Goal: Contribute content: Add original content to the website for others to see

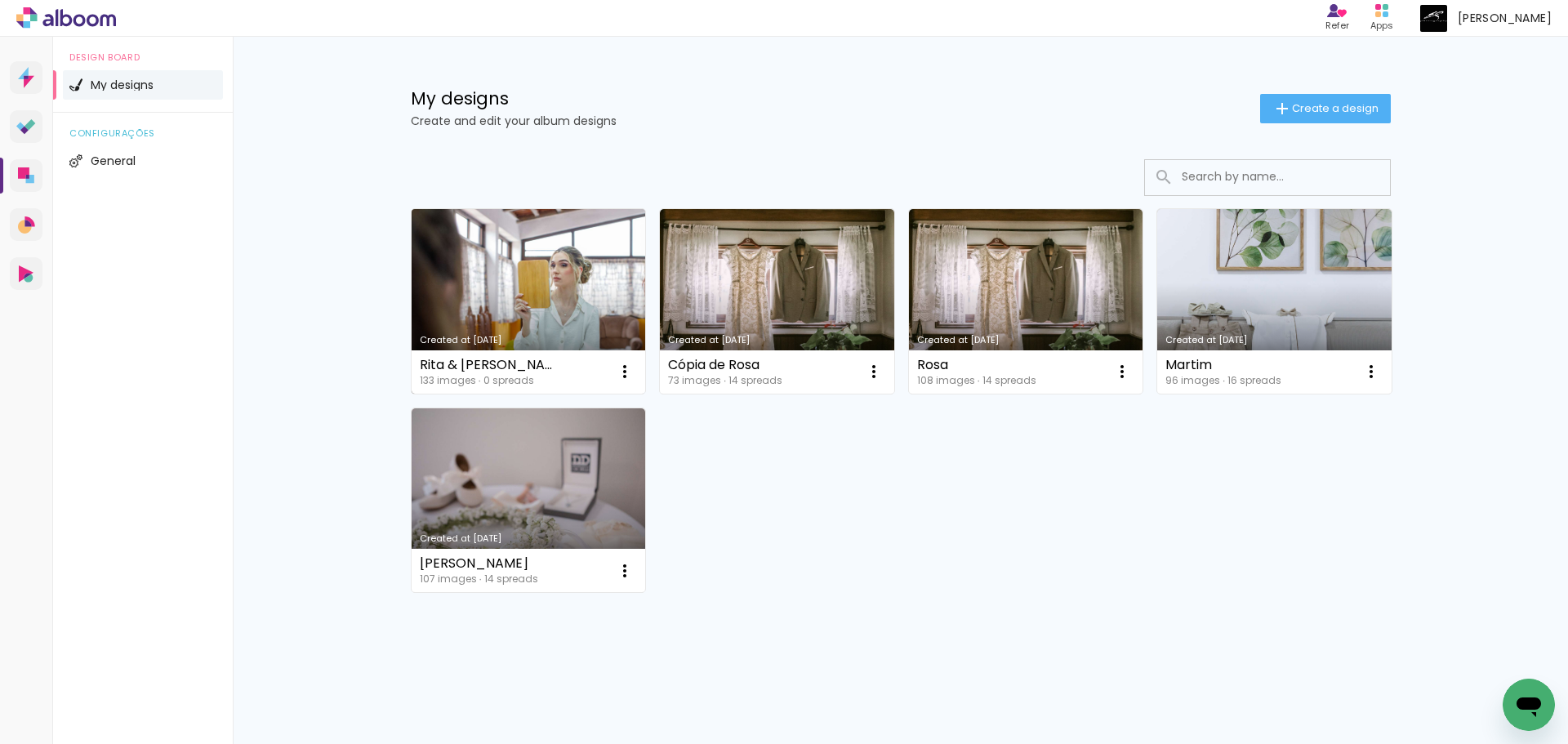
click at [511, 286] on link "Created at [DATE]" at bounding box center [529, 300] width 234 height 184
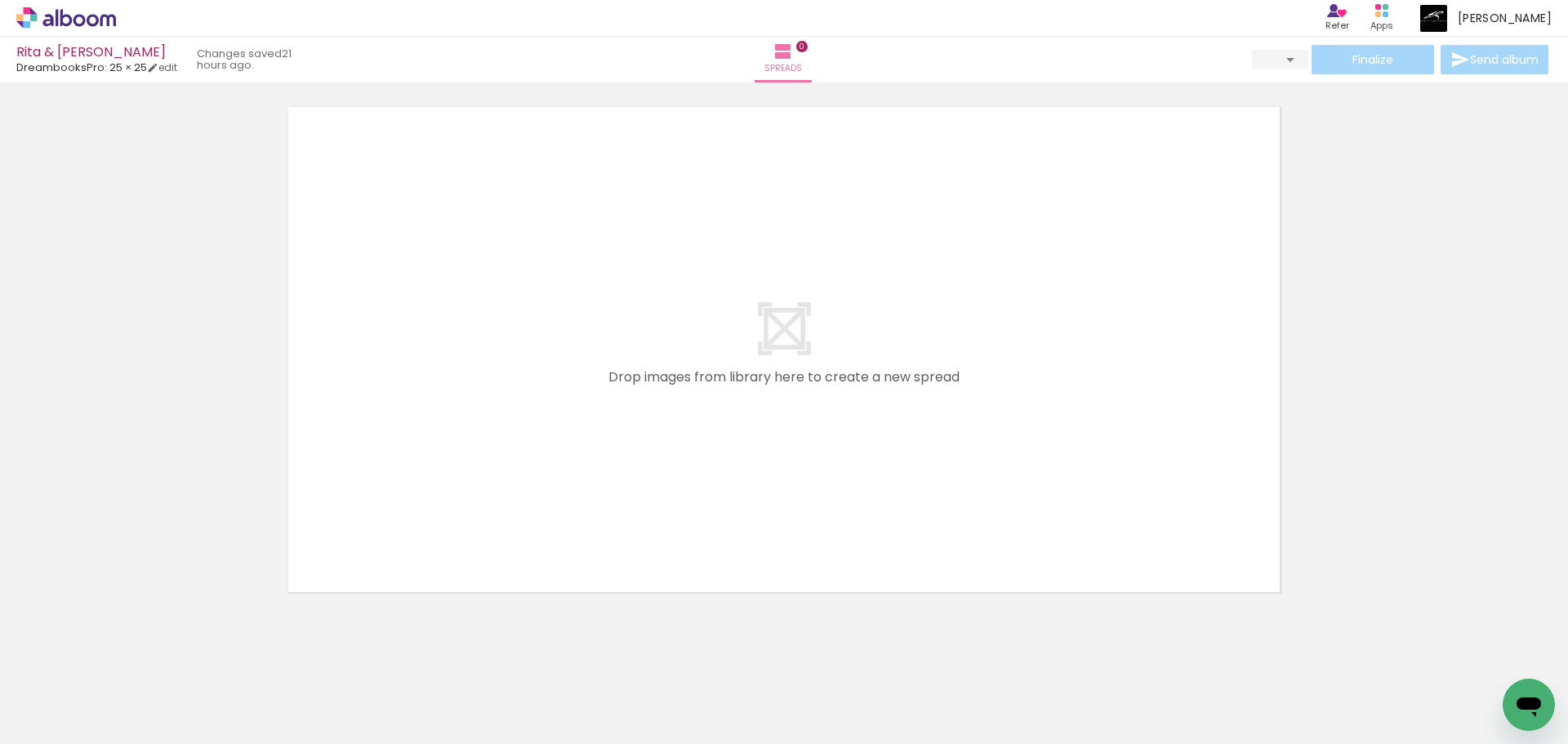
scroll to position [52, 0]
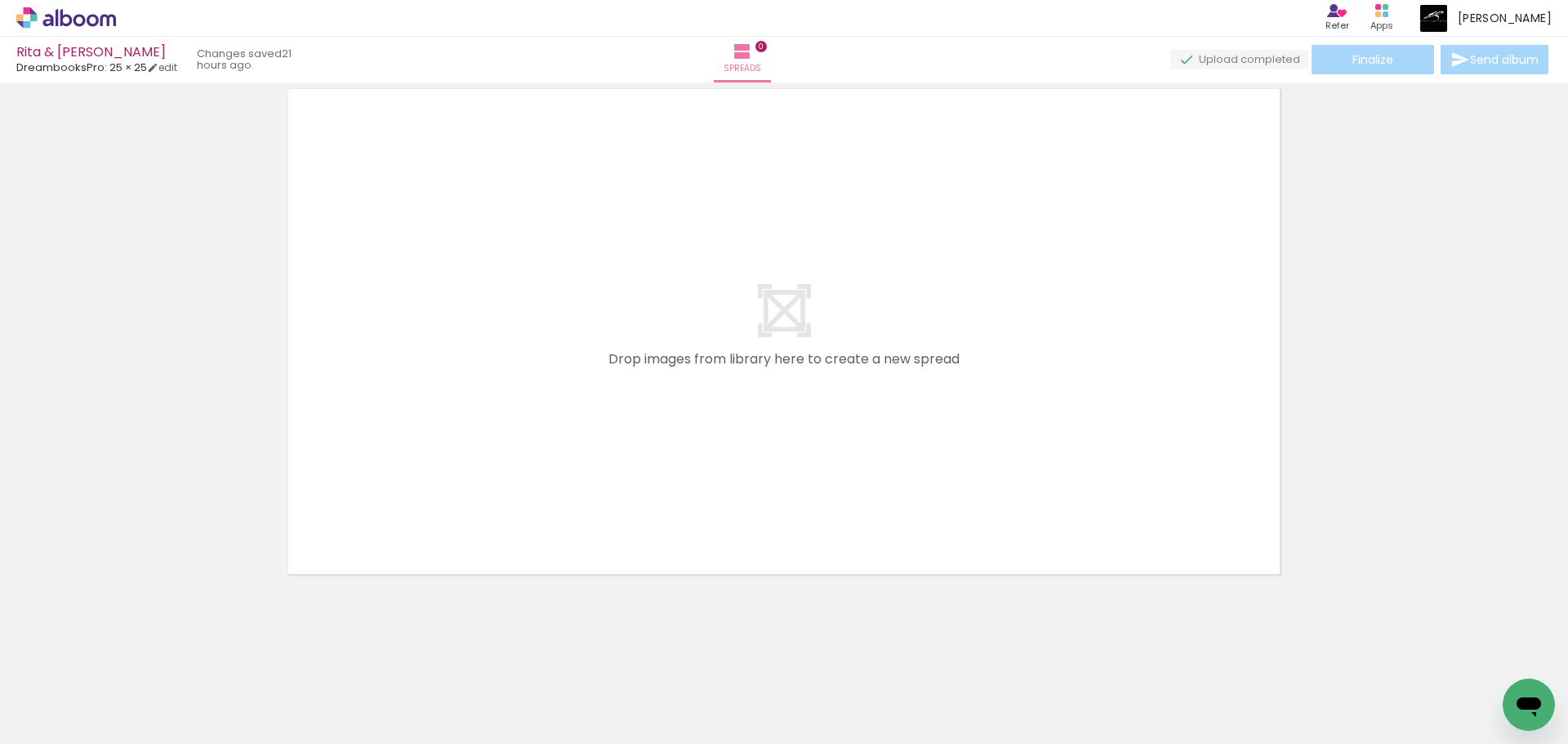
click at [761, 327] on quentale-layouter at bounding box center [783, 331] width 1012 height 507
click at [761, 63] on span "Spreads" at bounding box center [742, 69] width 38 height 15
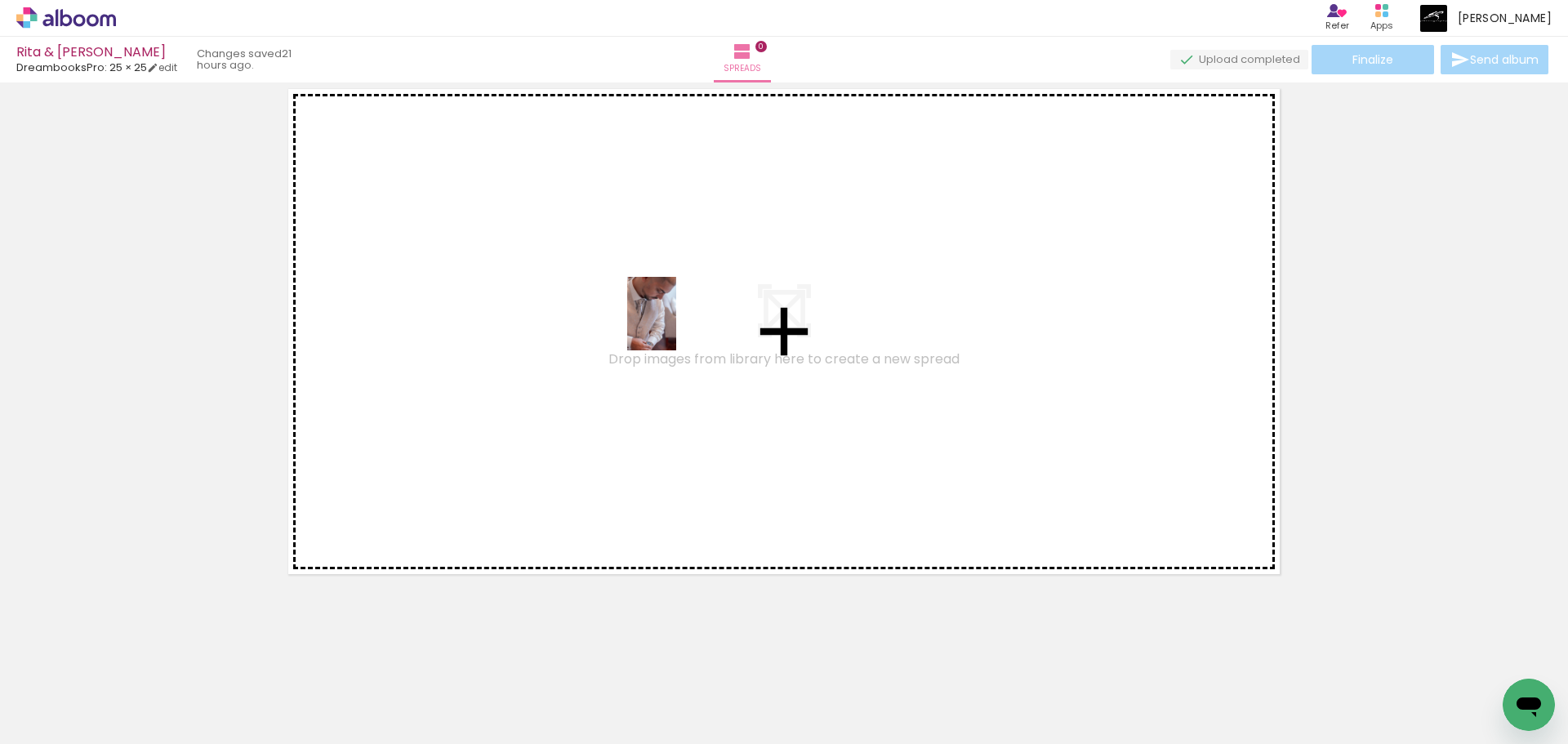
drag, startPoint x: 411, startPoint y: 630, endPoint x: 676, endPoint y: 326, distance: 403.3
click at [676, 326] on quentale-workspace at bounding box center [784, 372] width 1568 height 744
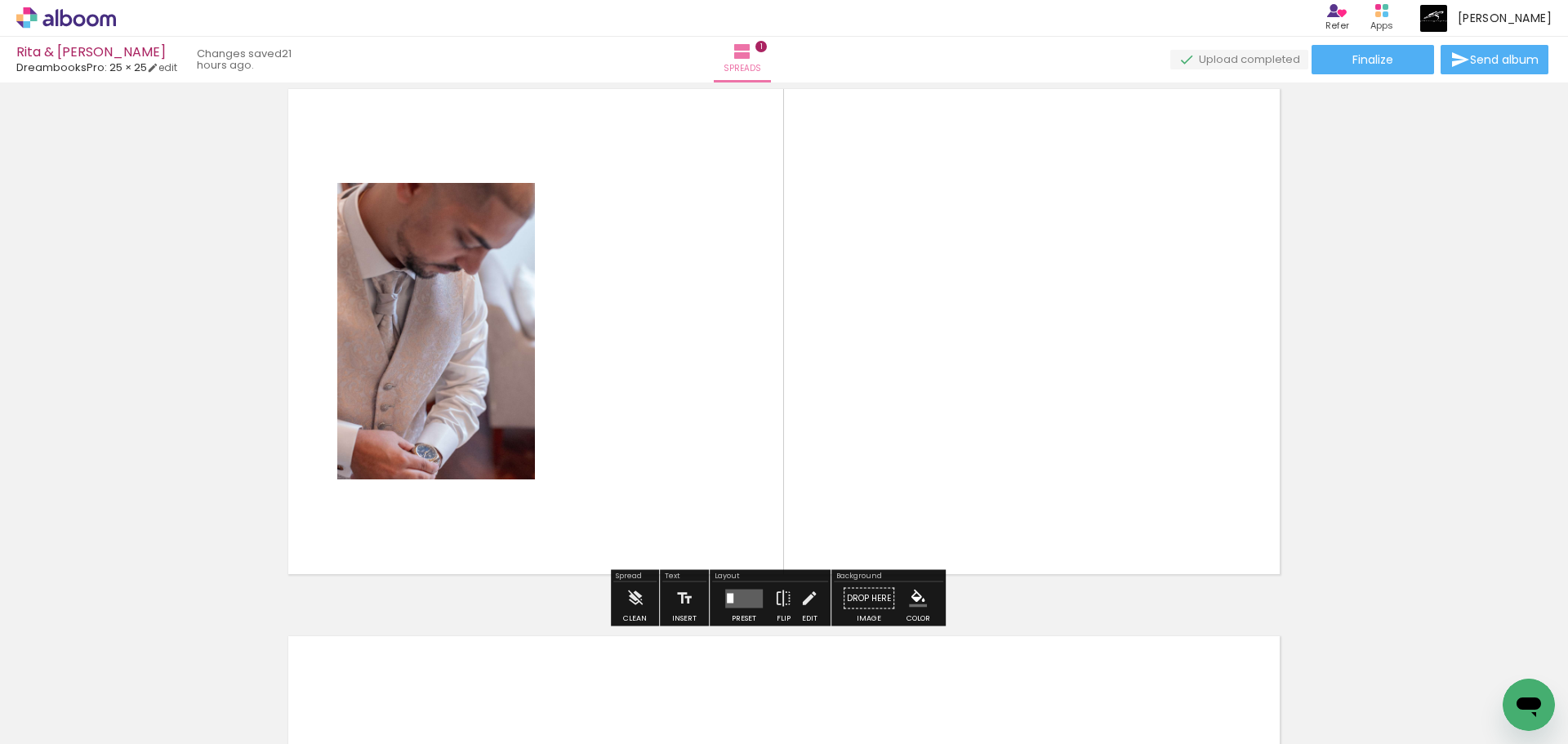
scroll to position [0, 0]
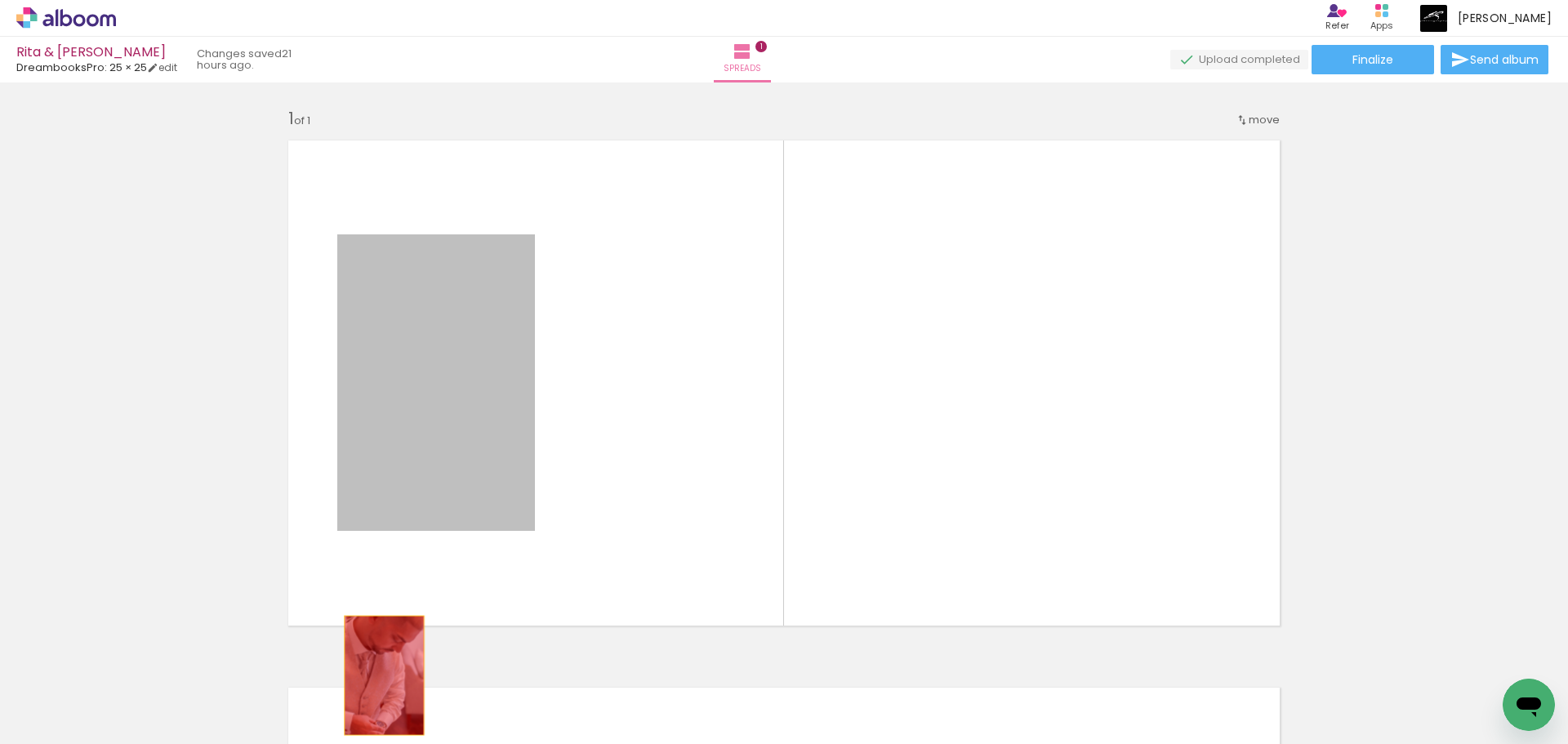
drag, startPoint x: 455, startPoint y: 408, endPoint x: 364, endPoint y: 688, distance: 294.4
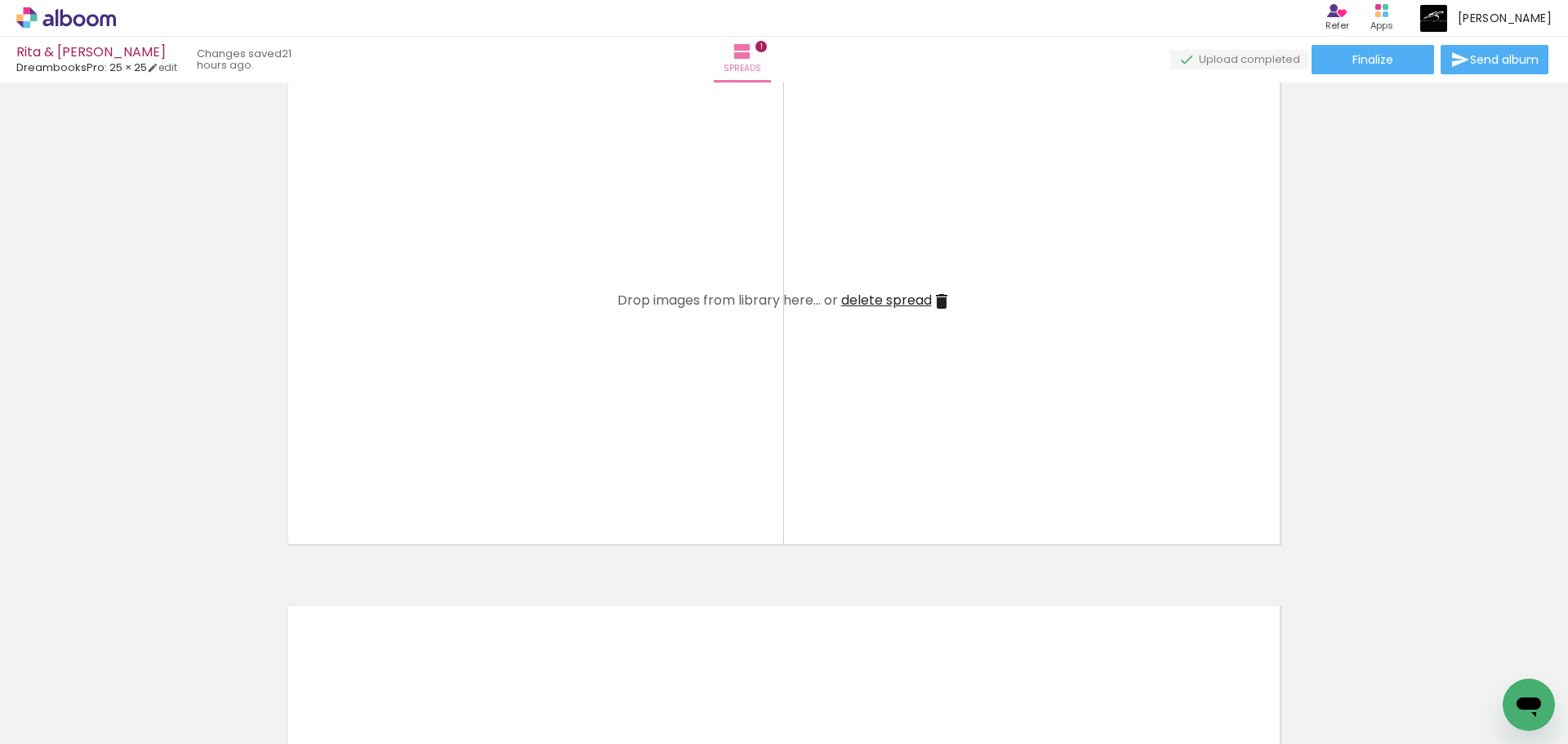
click at [150, 697] on div at bounding box center [149, 689] width 81 height 54
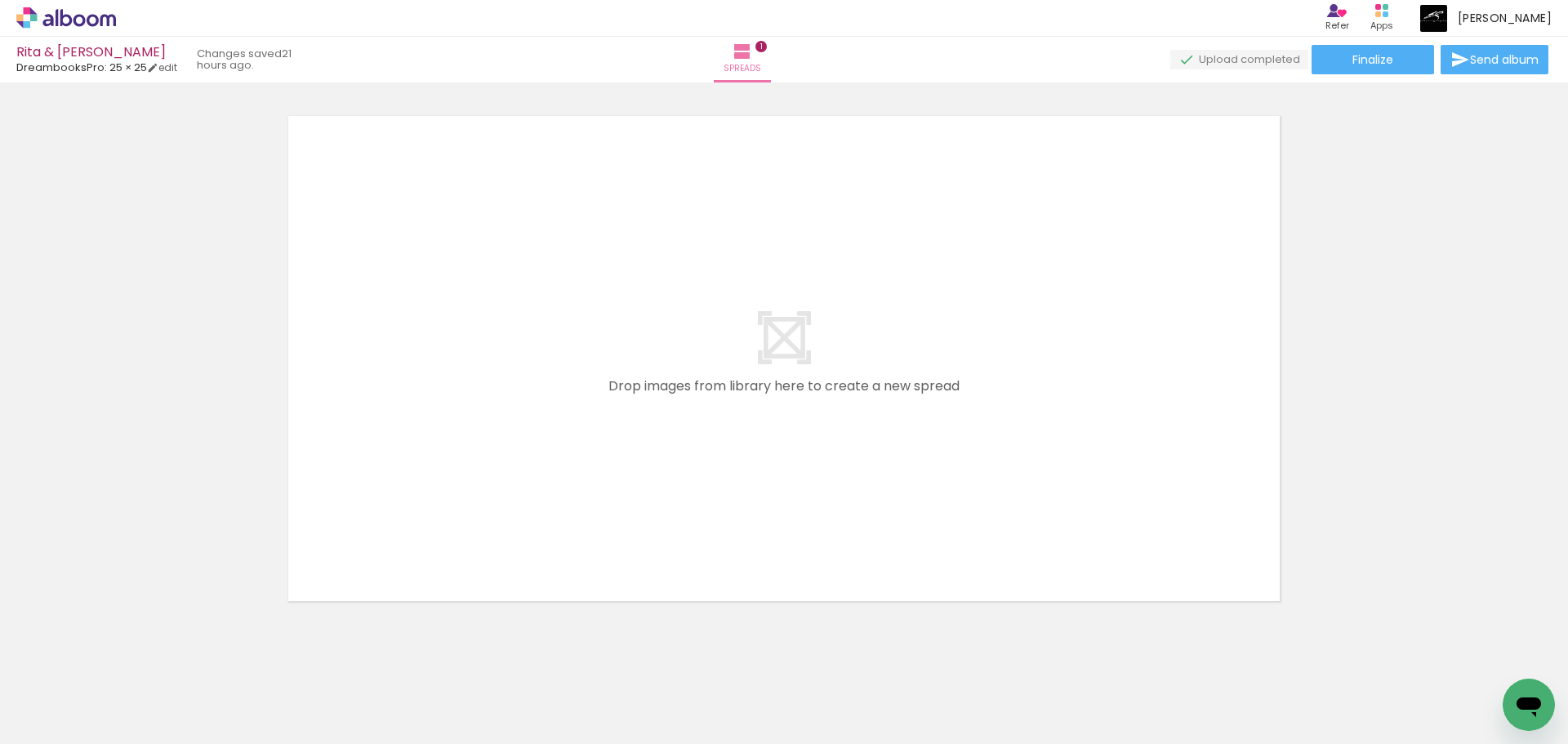
scroll to position [598, 0]
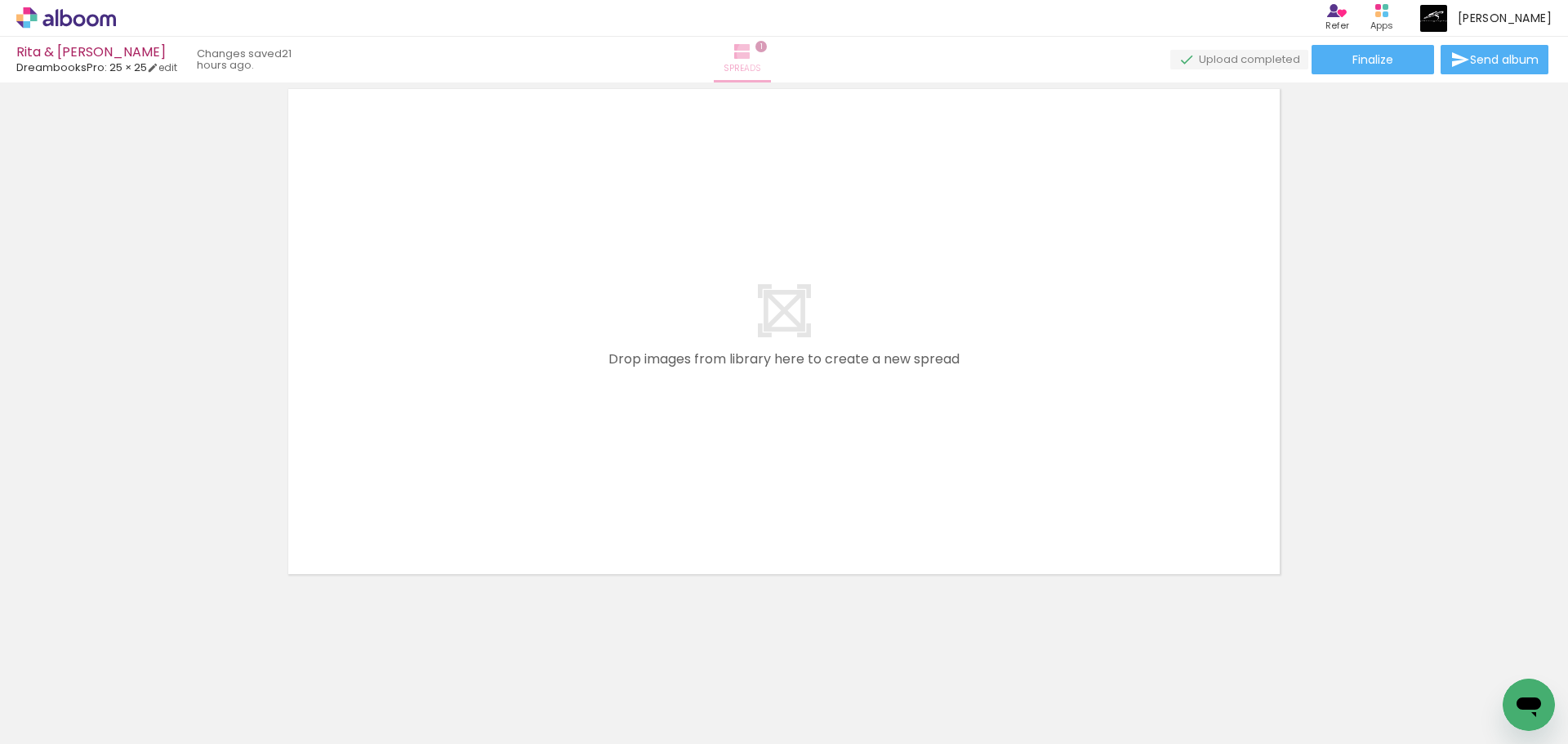
click at [771, 53] on paper-button "Spreads 1" at bounding box center [742, 60] width 57 height 46
click at [767, 45] on span "1" at bounding box center [761, 47] width 11 height 11
click at [771, 47] on paper-button "Spreads 1" at bounding box center [742, 60] width 57 height 46
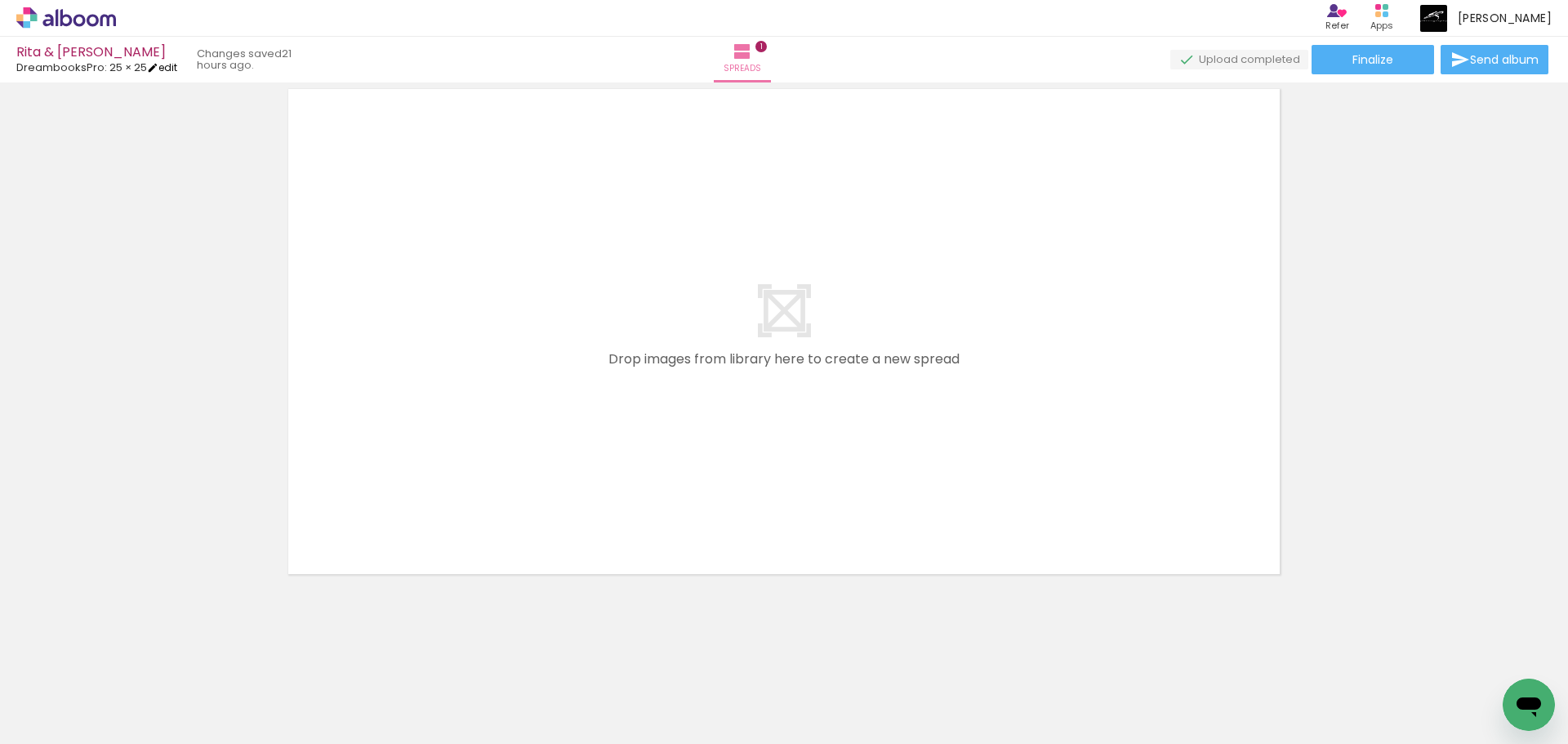
click at [171, 65] on link "edit" at bounding box center [162, 67] width 30 height 14
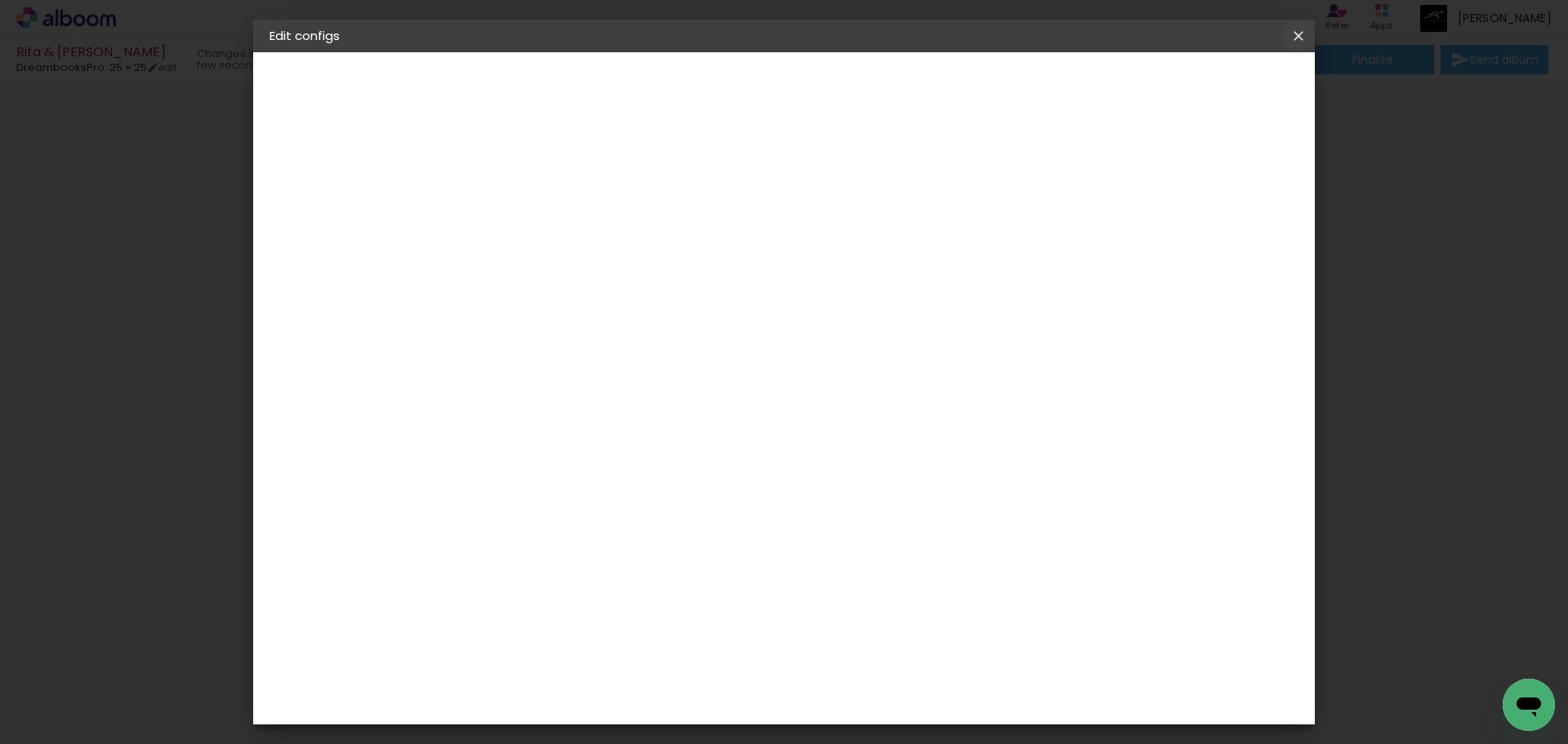
click at [1291, 29] on iron-icon at bounding box center [1298, 36] width 20 height 16
click at [1298, 35] on iron-icon at bounding box center [1298, 36] width 20 height 16
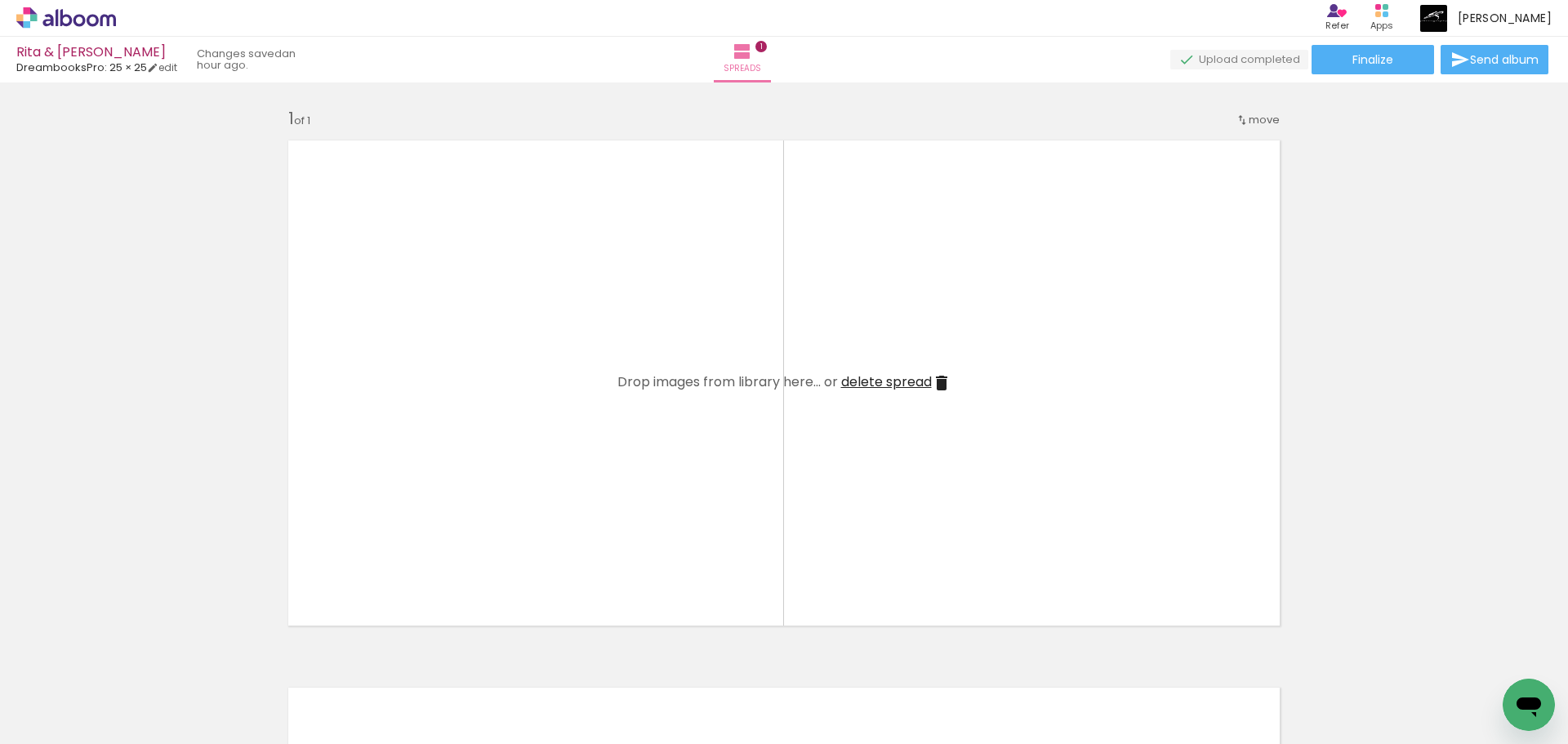
click at [173, 688] on div at bounding box center [149, 689] width 81 height 54
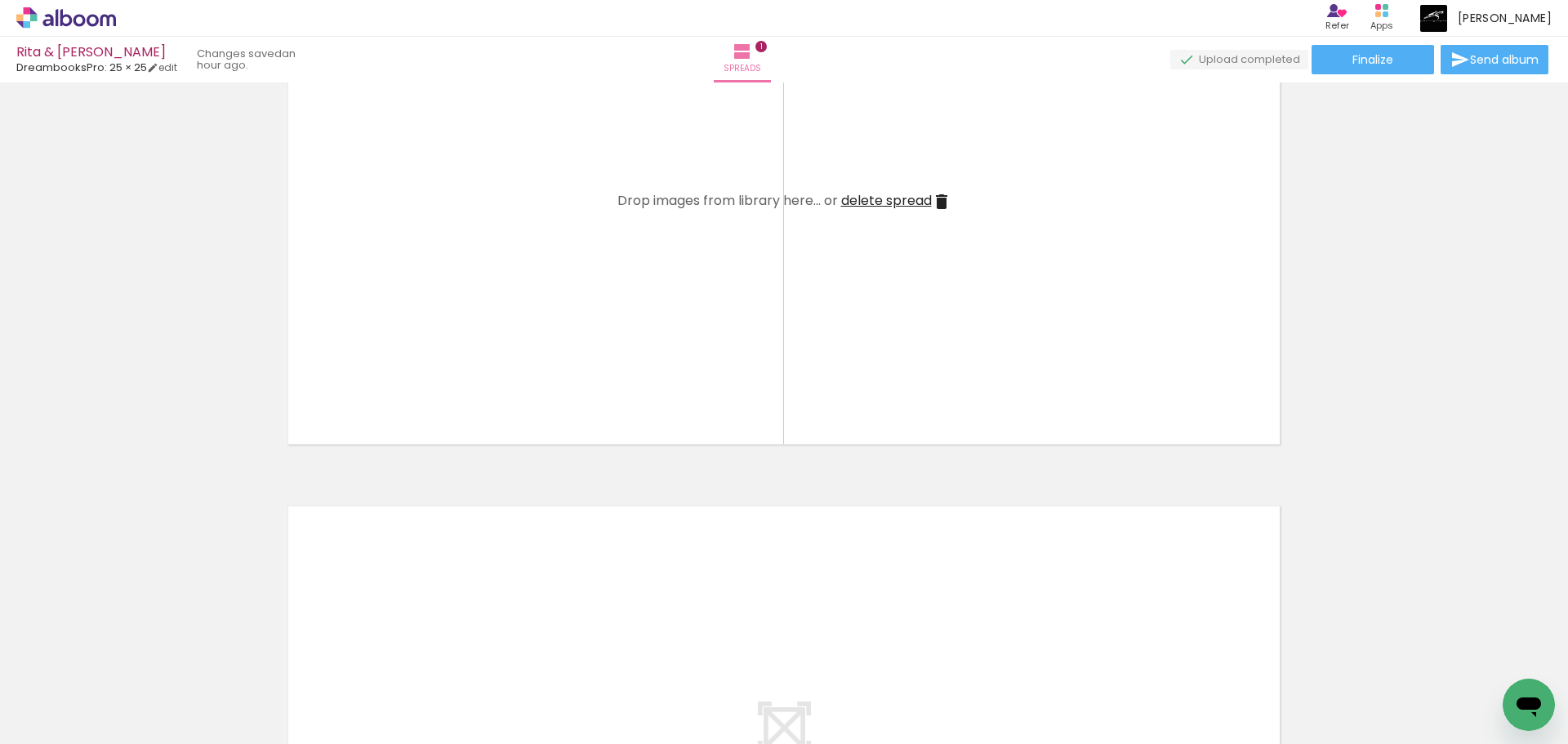
scroll to position [327, 0]
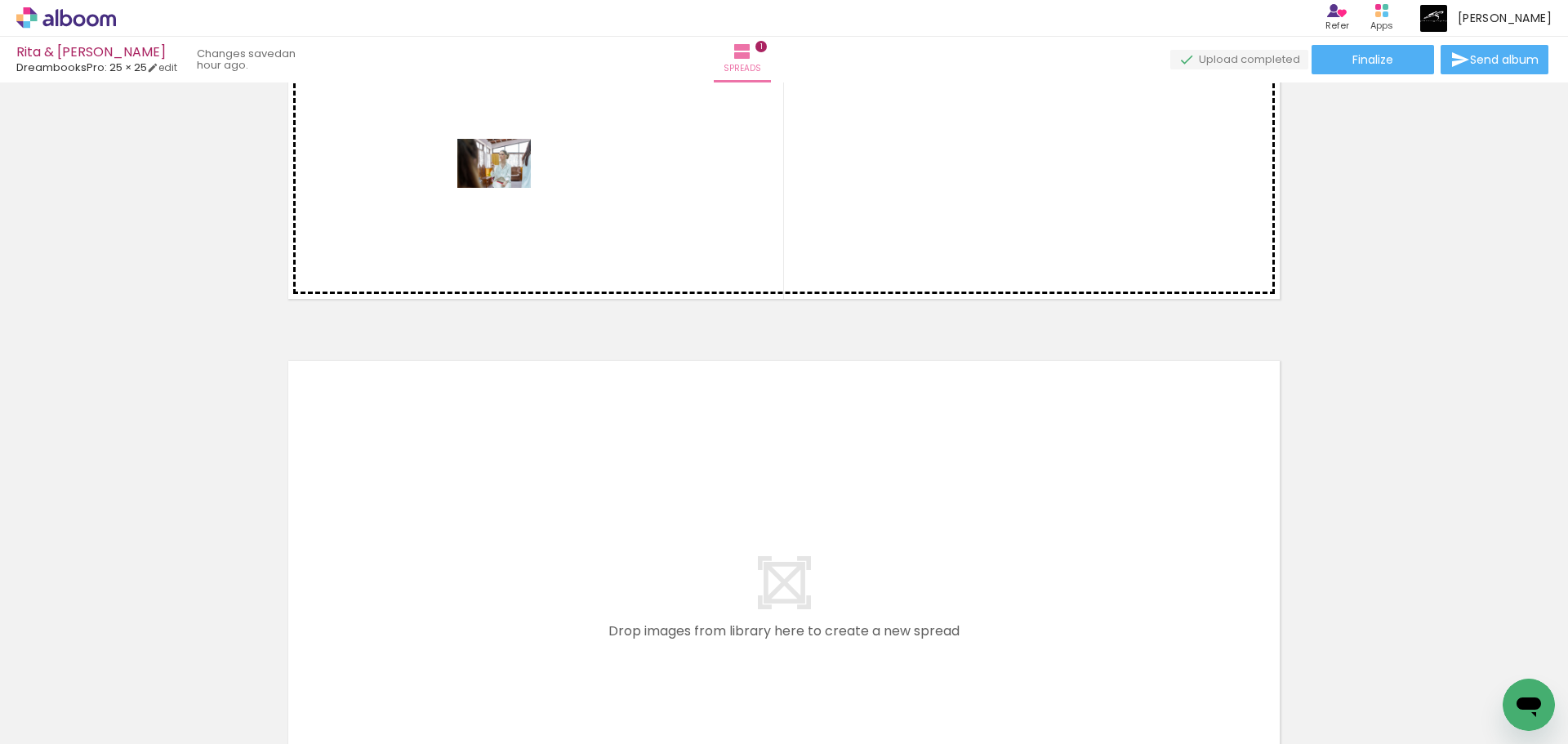
drag, startPoint x: 178, startPoint y: 702, endPoint x: 338, endPoint y: 585, distance: 198.2
click at [509, 180] on quentale-workspace at bounding box center [784, 372] width 1568 height 744
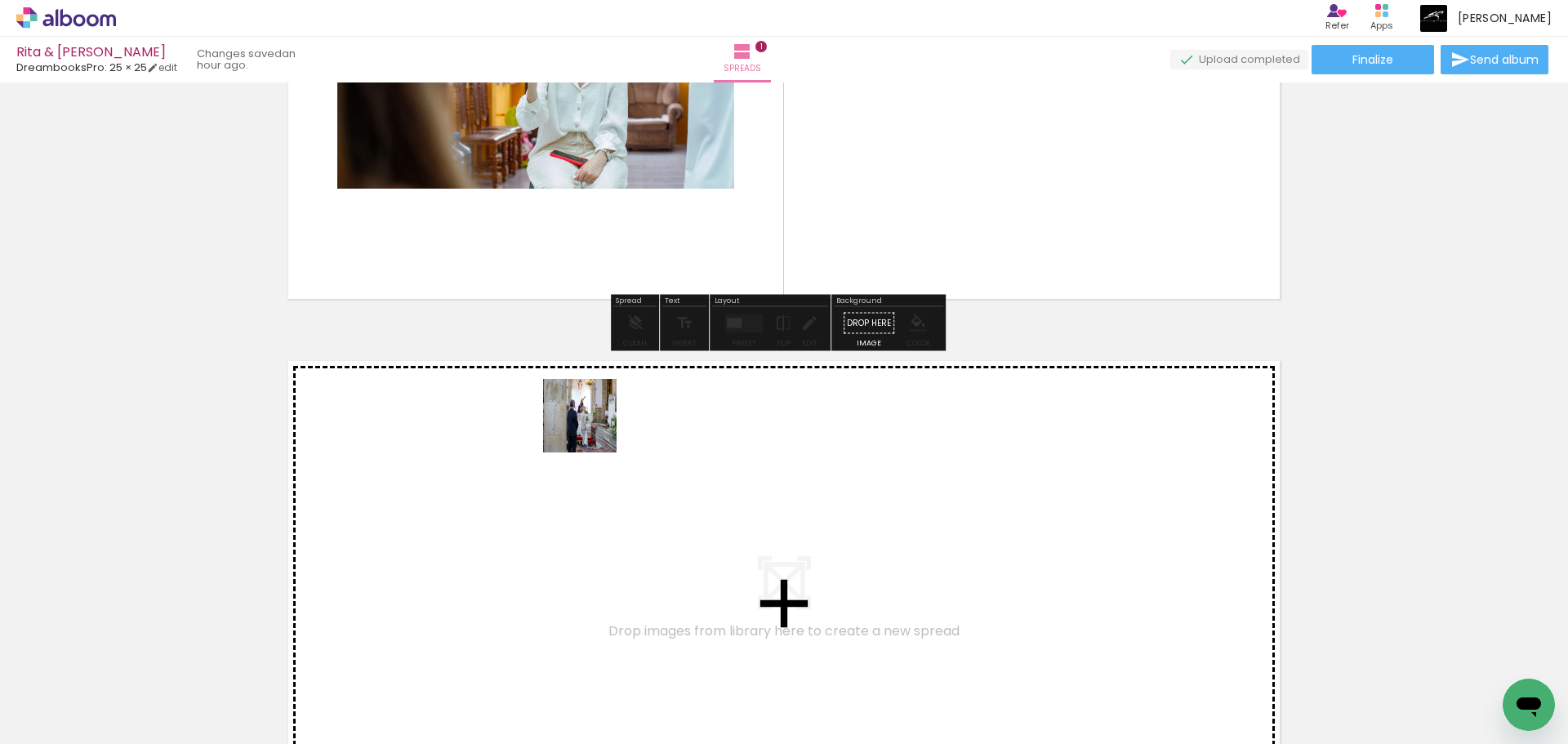
drag, startPoint x: 327, startPoint y: 656, endPoint x: 728, endPoint y: 388, distance: 482.3
click at [942, 152] on quentale-workspace at bounding box center [784, 372] width 1568 height 744
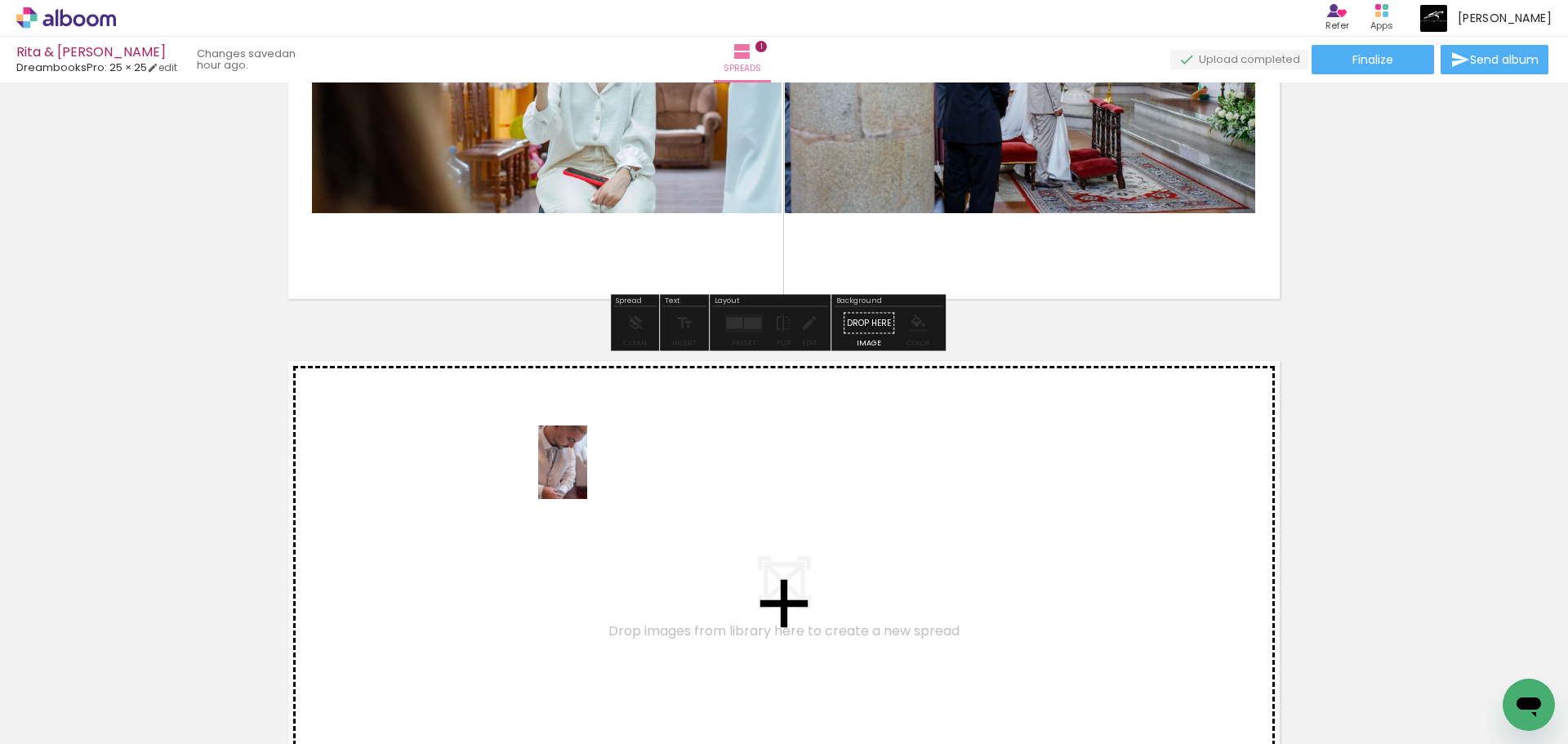
drag, startPoint x: 357, startPoint y: 697, endPoint x: 701, endPoint y: 477, distance: 408.3
click at [701, 477] on quentale-workspace at bounding box center [784, 372] width 1568 height 744
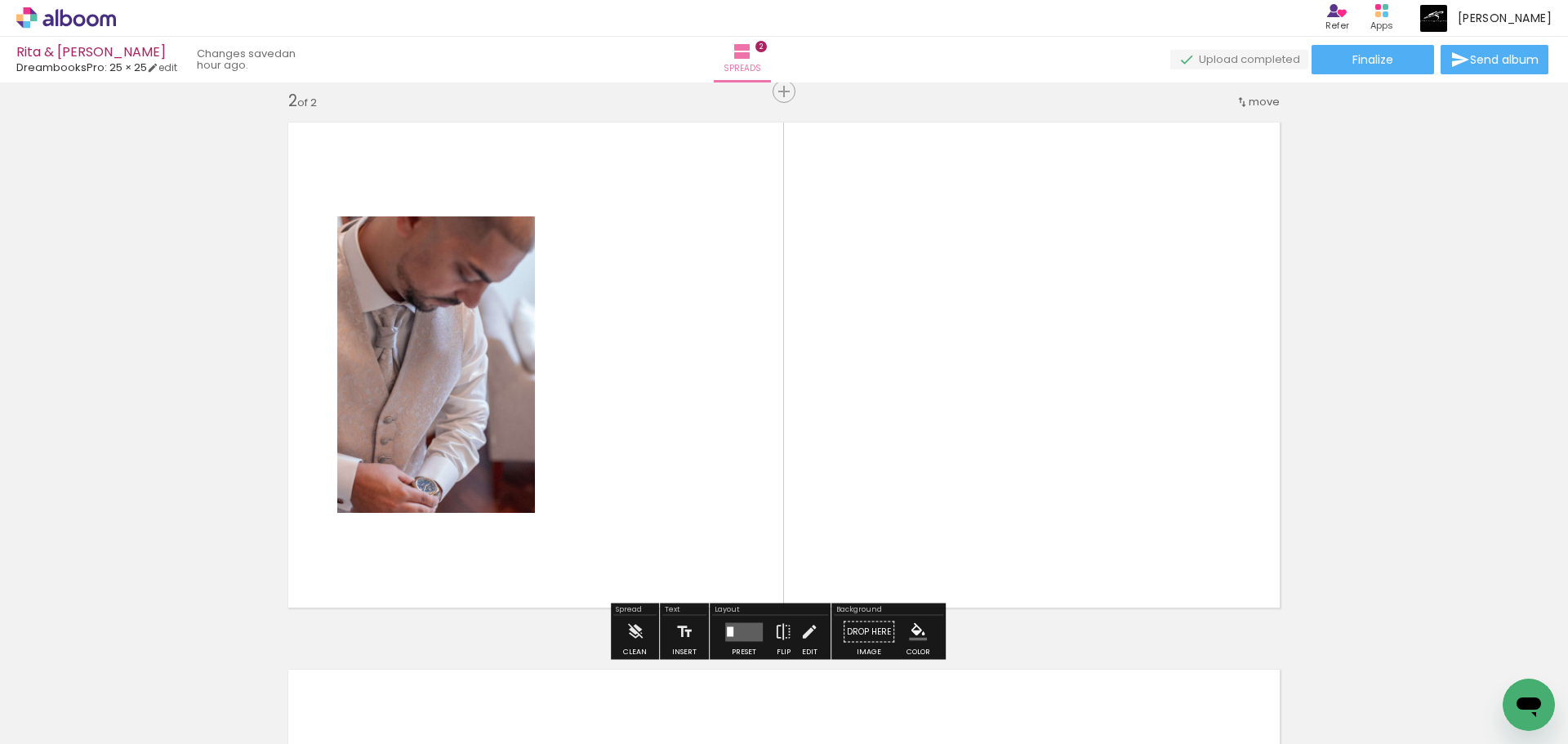
scroll to position [568, 0]
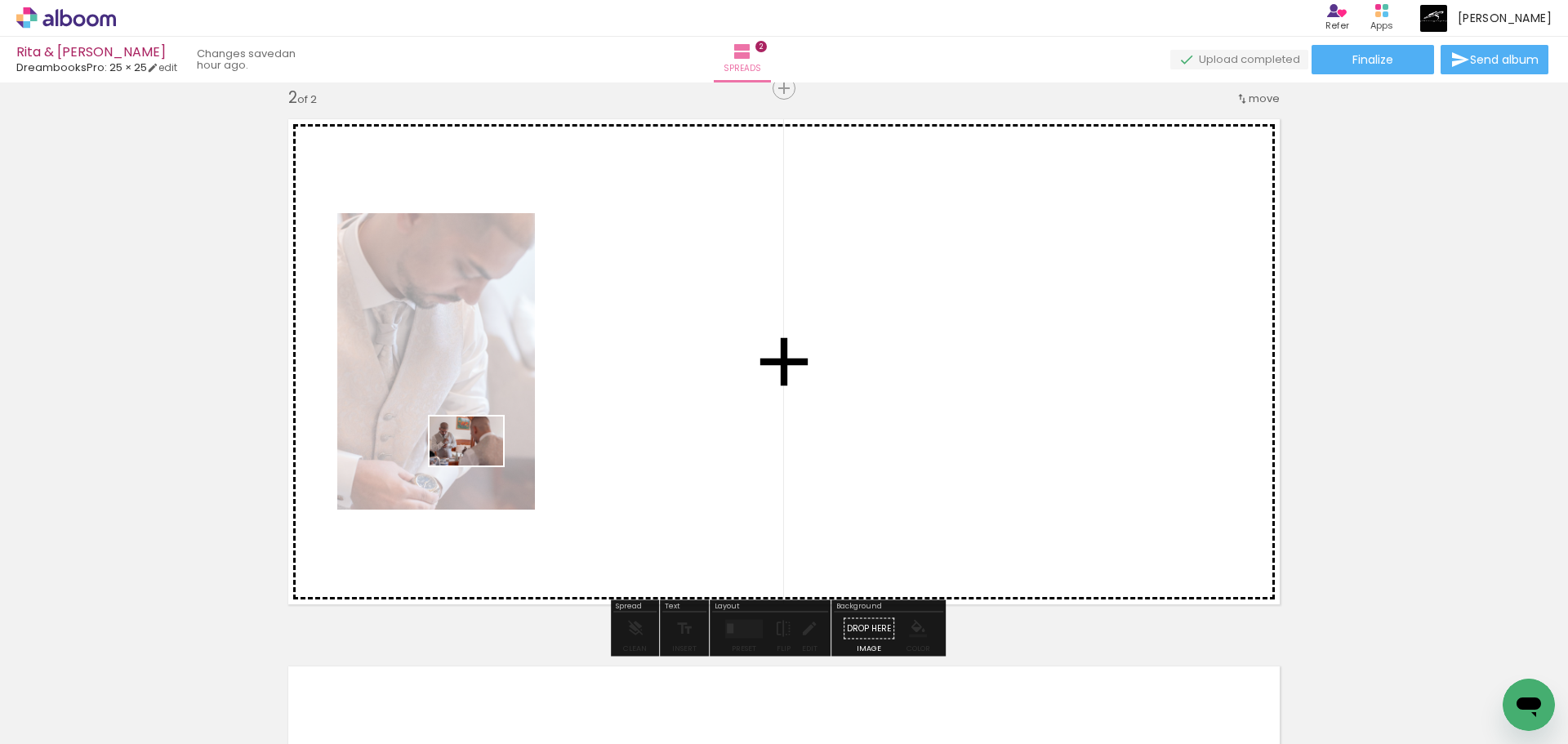
drag, startPoint x: 425, startPoint y: 706, endPoint x: 493, endPoint y: 456, distance: 259.1
click at [491, 458] on quentale-workspace at bounding box center [784, 372] width 1568 height 744
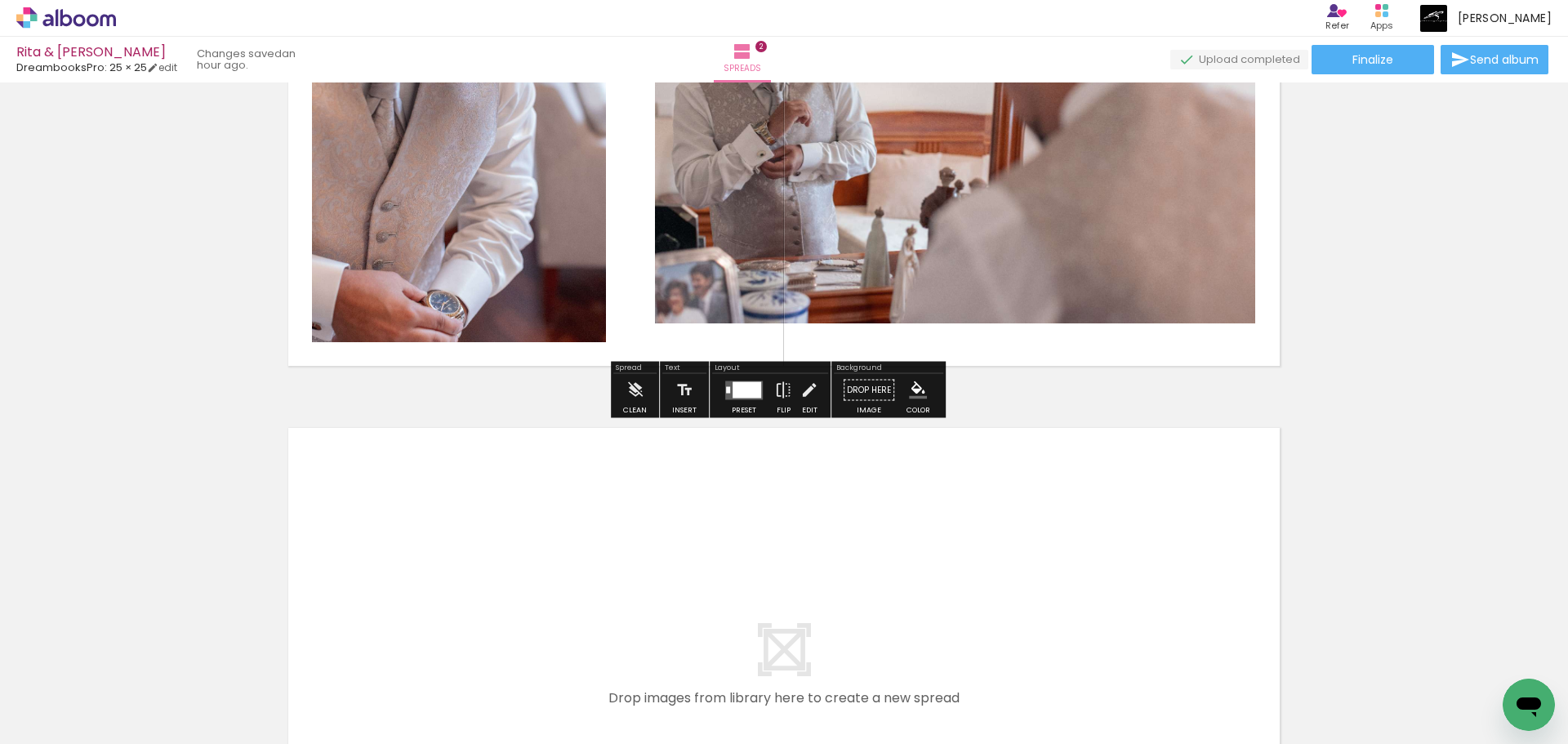
scroll to position [814, 0]
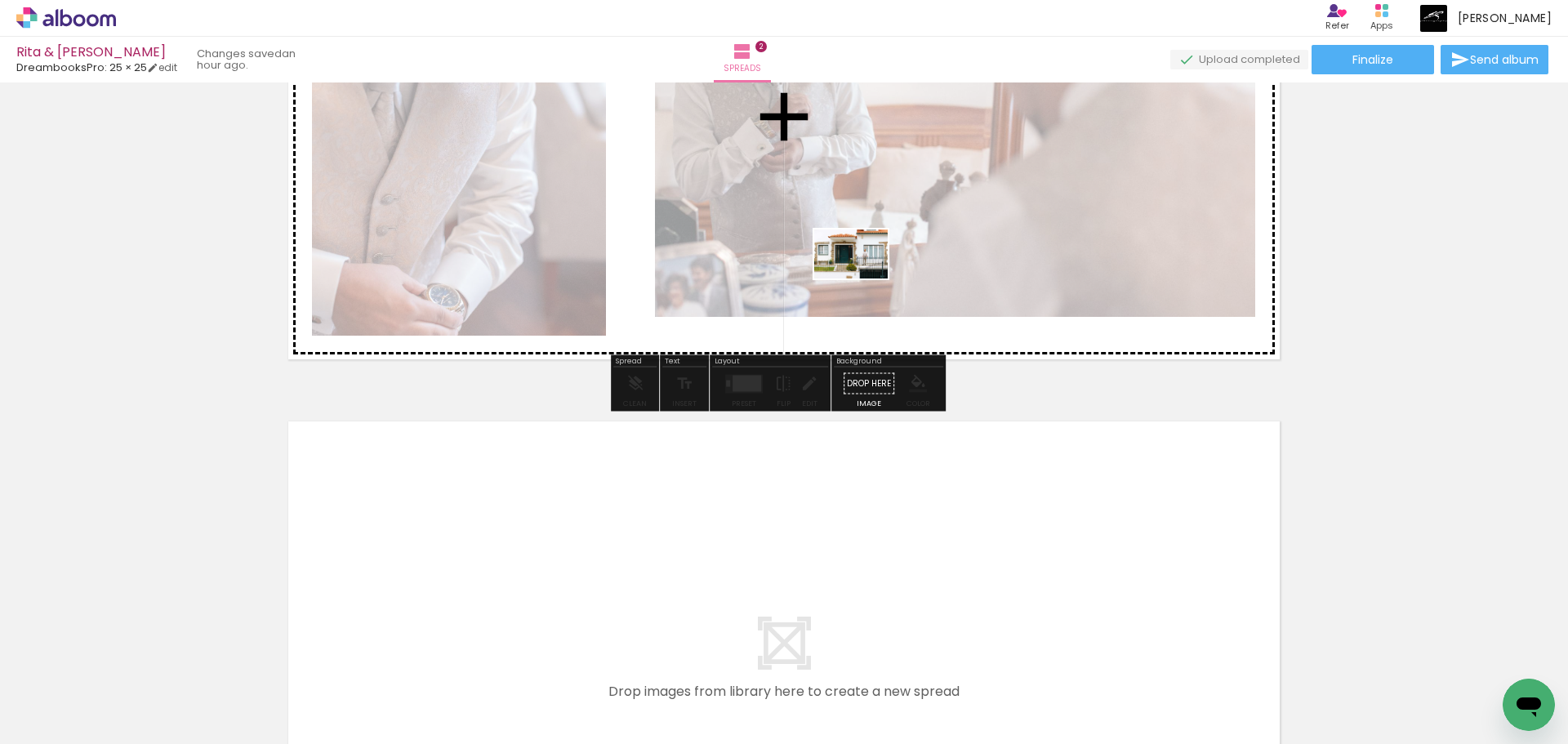
drag, startPoint x: 598, startPoint y: 633, endPoint x: 866, endPoint y: 277, distance: 445.6
click at [866, 273] on quentale-workspace at bounding box center [784, 372] width 1568 height 744
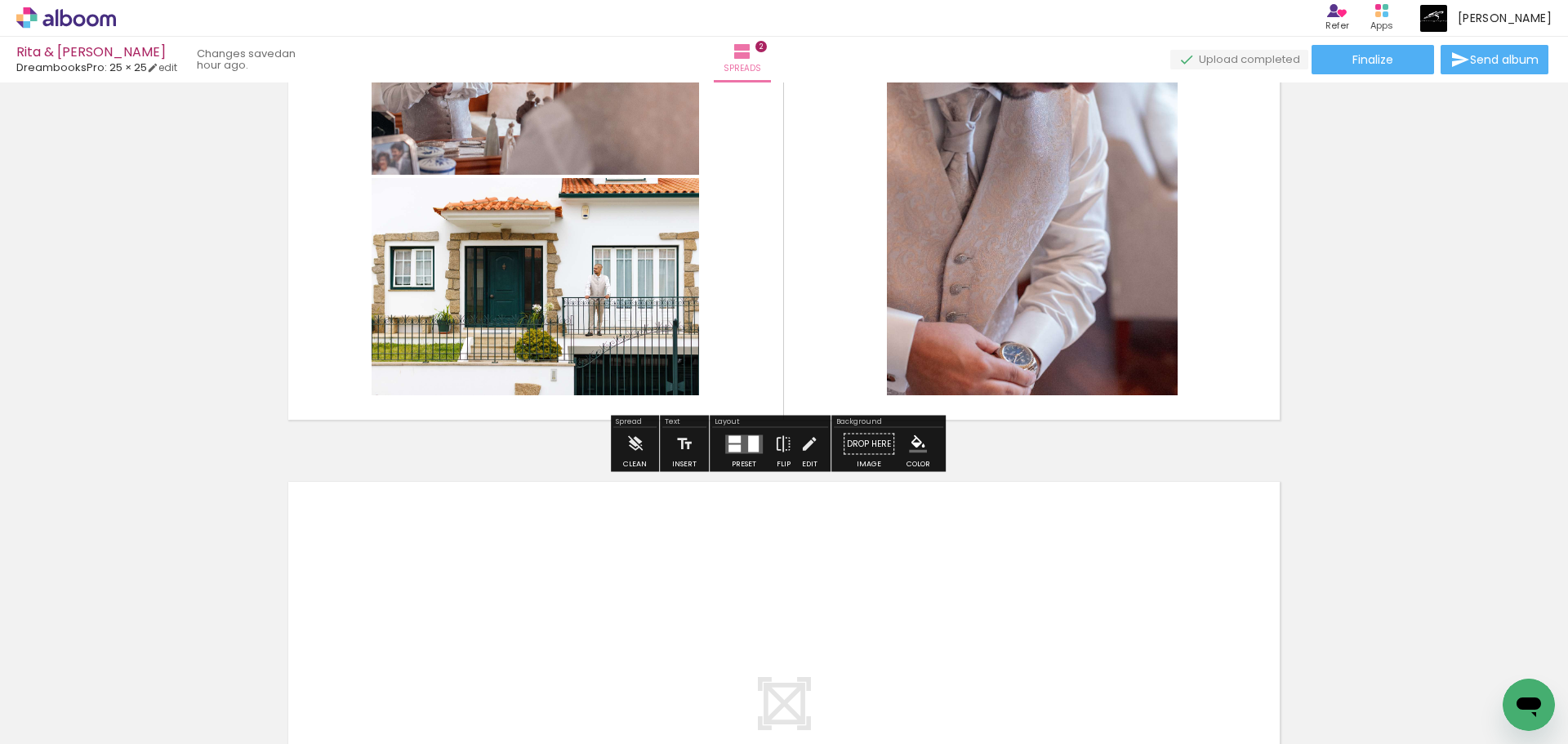
scroll to position [568, 0]
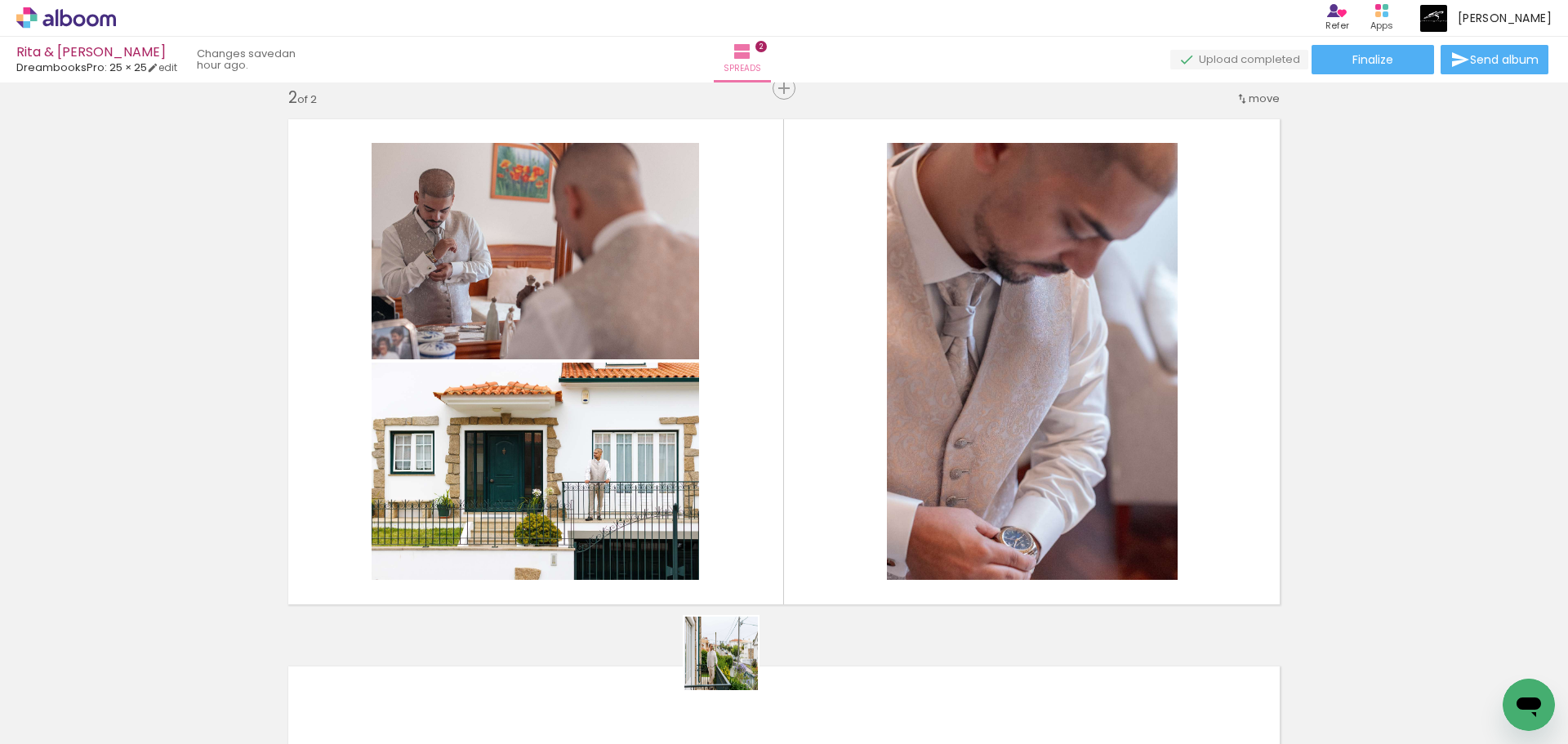
drag, startPoint x: 719, startPoint y: 706, endPoint x: 794, endPoint y: 503, distance: 216.4
click at [794, 503] on quentale-workspace at bounding box center [784, 372] width 1568 height 744
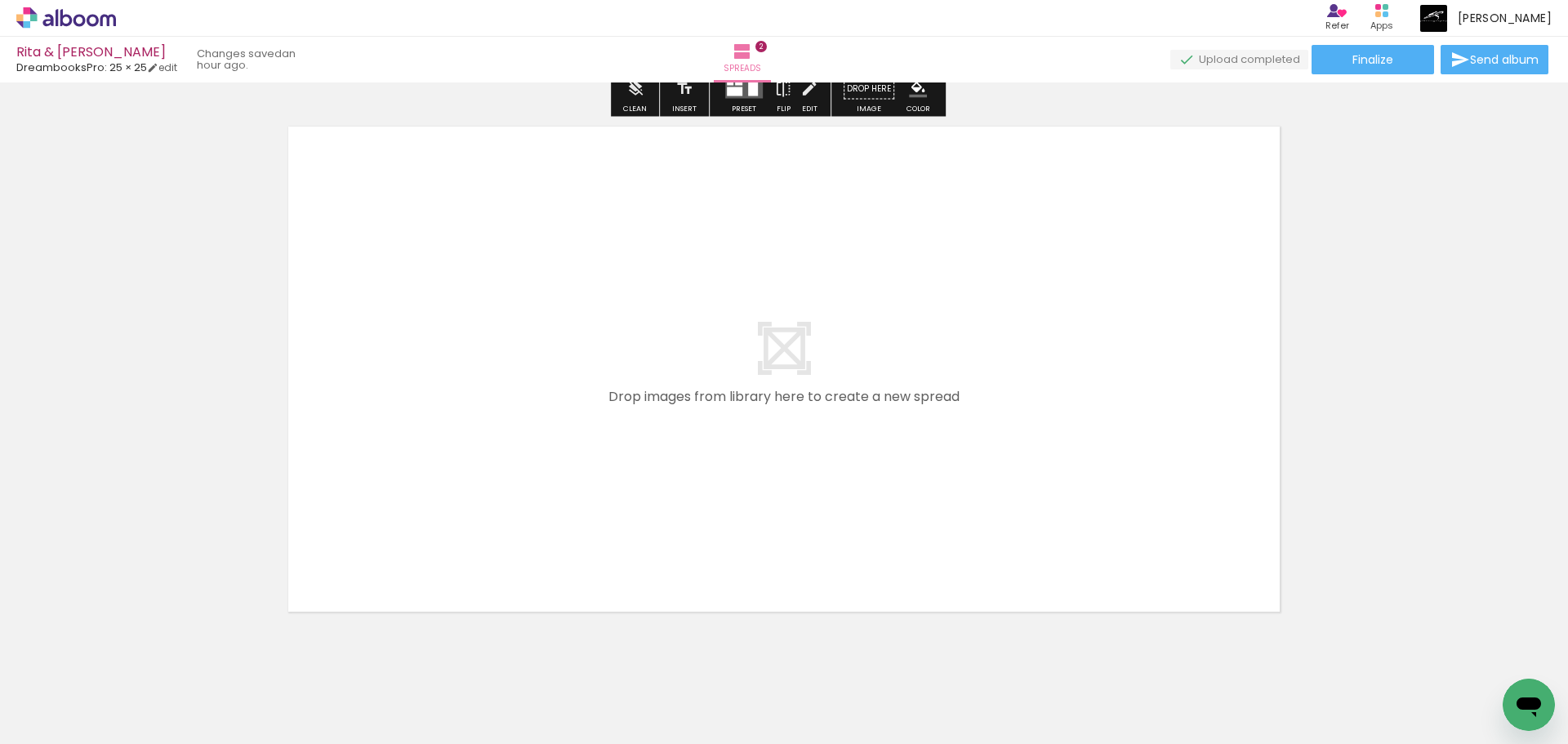
scroll to position [1140, 0]
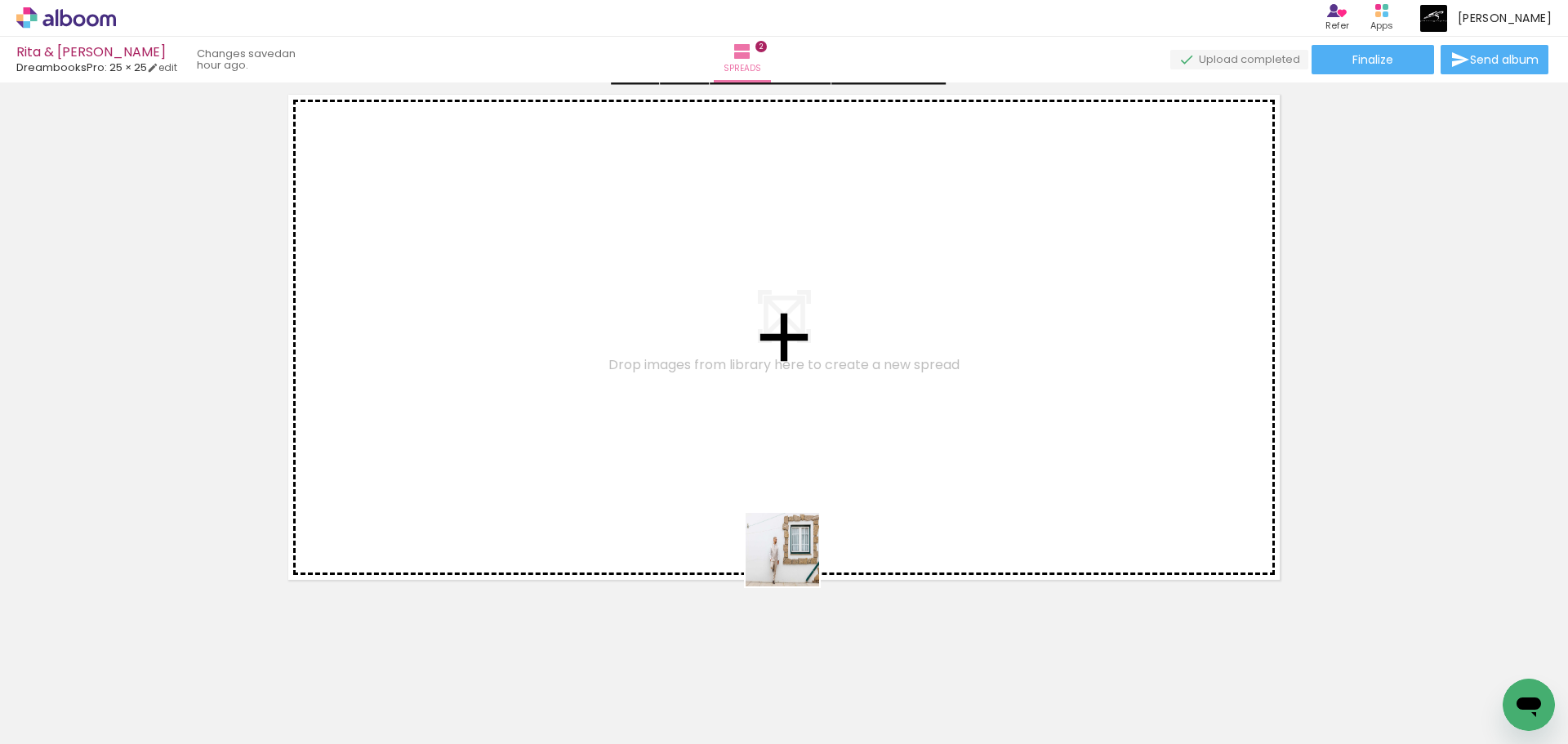
drag, startPoint x: 813, startPoint y: 693, endPoint x: 754, endPoint y: 351, distance: 347.1
click at [754, 351] on quentale-workspace at bounding box center [784, 372] width 1568 height 744
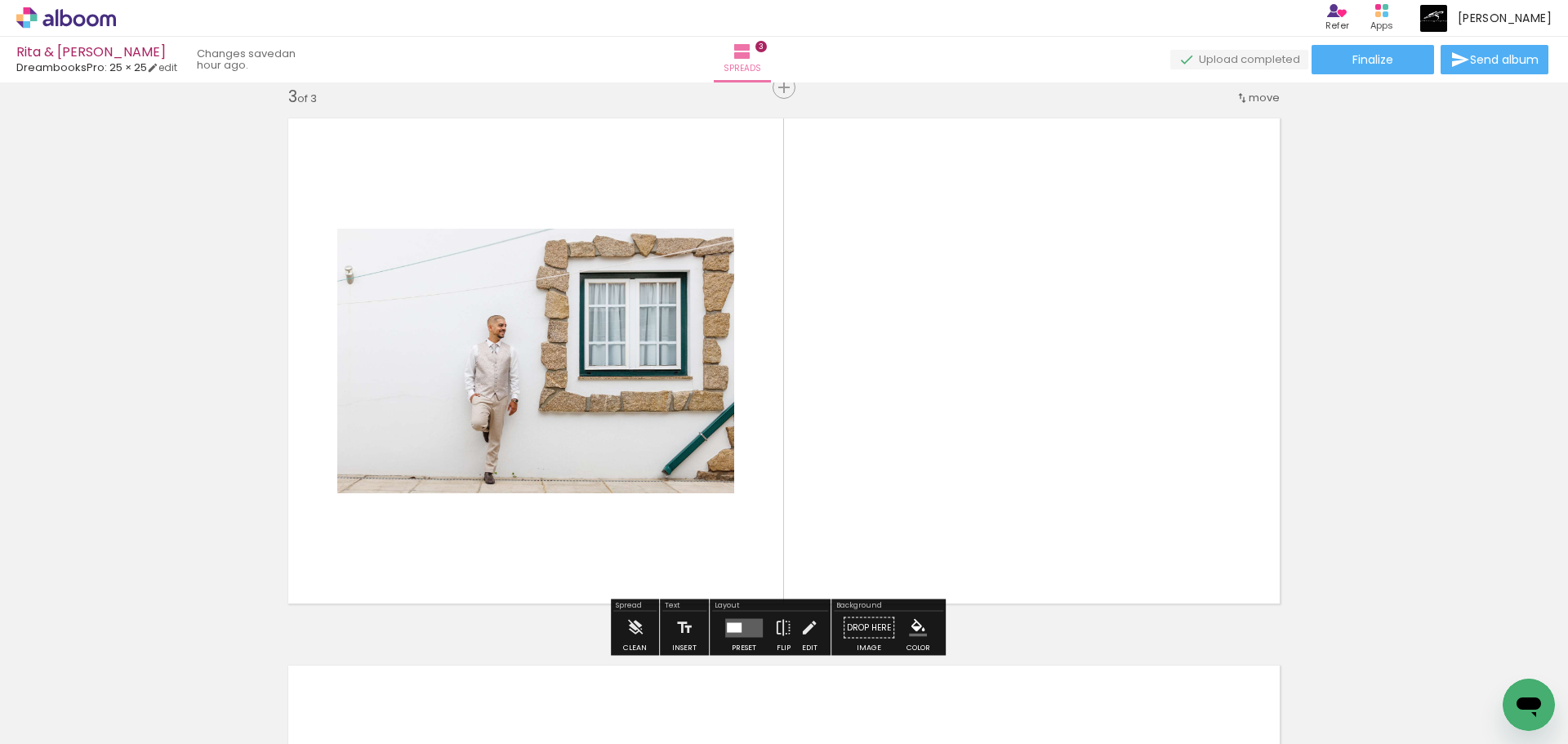
scroll to position [1116, 0]
drag, startPoint x: 892, startPoint y: 700, endPoint x: 906, endPoint y: 487, distance: 213.5
click at [906, 487] on quentale-workspace at bounding box center [784, 372] width 1568 height 744
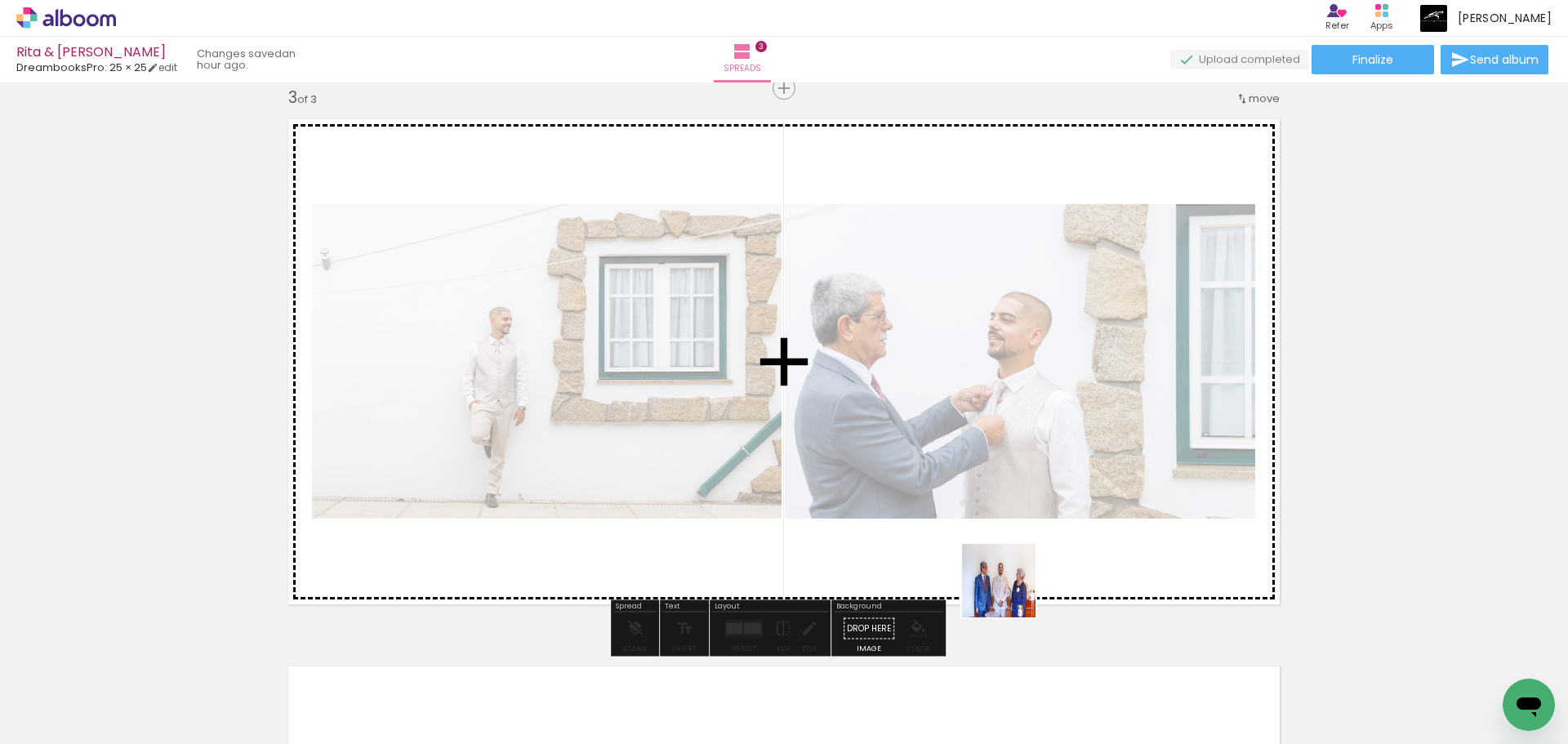
drag, startPoint x: 1011, startPoint y: 593, endPoint x: 1063, endPoint y: 606, distance: 53.6
click at [1037, 454] on quentale-workspace at bounding box center [784, 372] width 1568 height 744
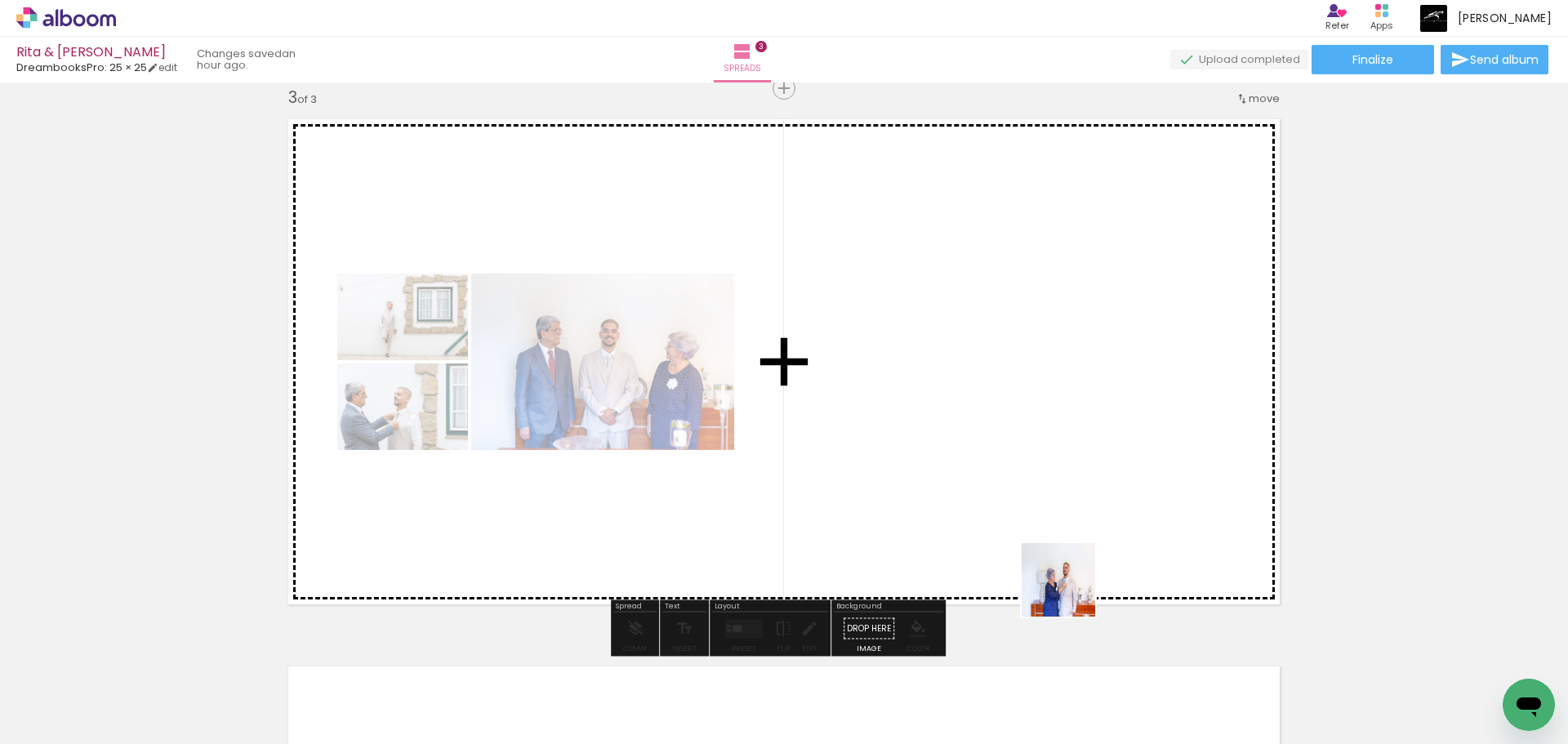
drag, startPoint x: 1085, startPoint y: 692, endPoint x: 1059, endPoint y: 530, distance: 164.1
click at [1059, 530] on quentale-workspace at bounding box center [784, 372] width 1568 height 744
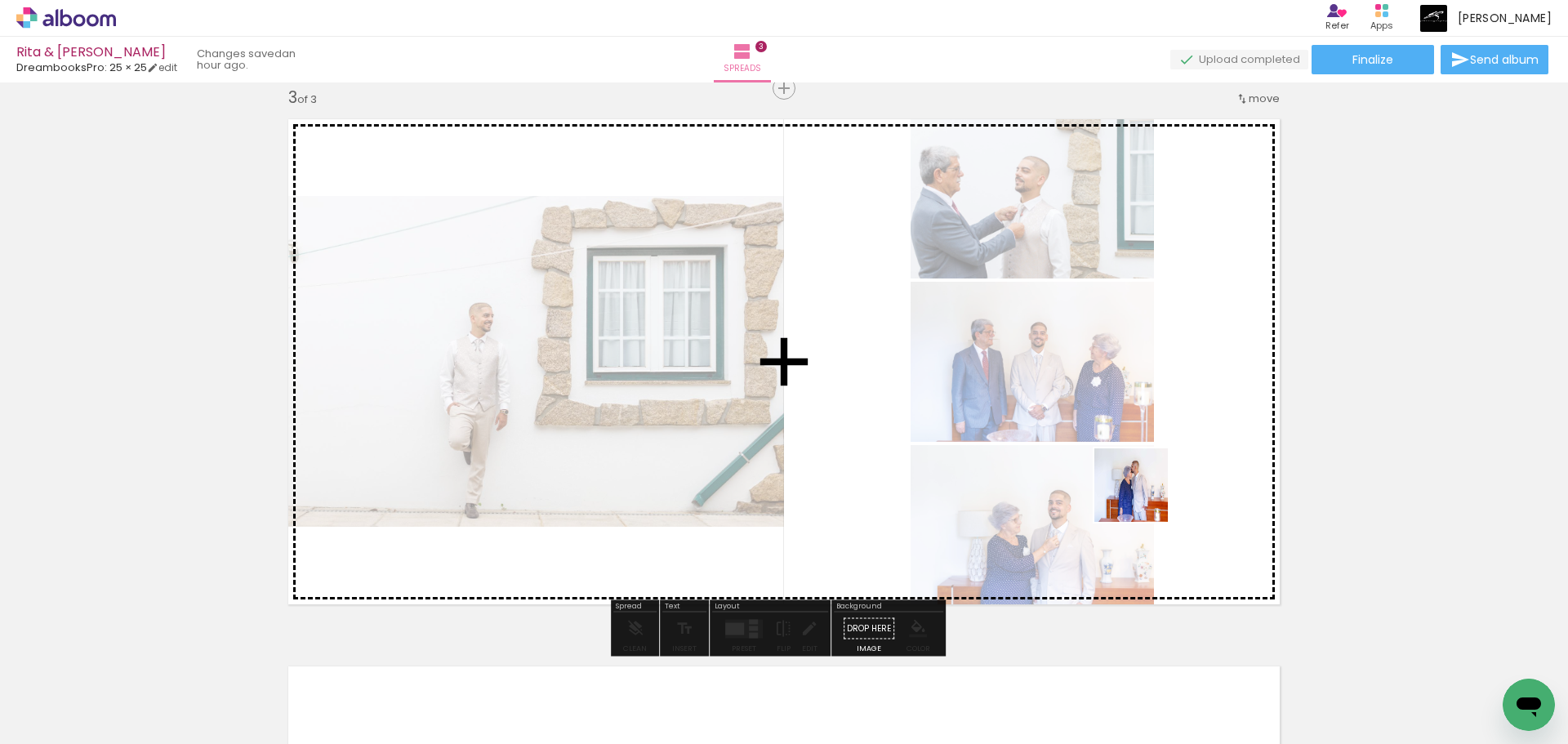
drag, startPoint x: 1190, startPoint y: 696, endPoint x: 1124, endPoint y: 498, distance: 208.7
click at [1143, 496] on quentale-workspace at bounding box center [784, 372] width 1568 height 744
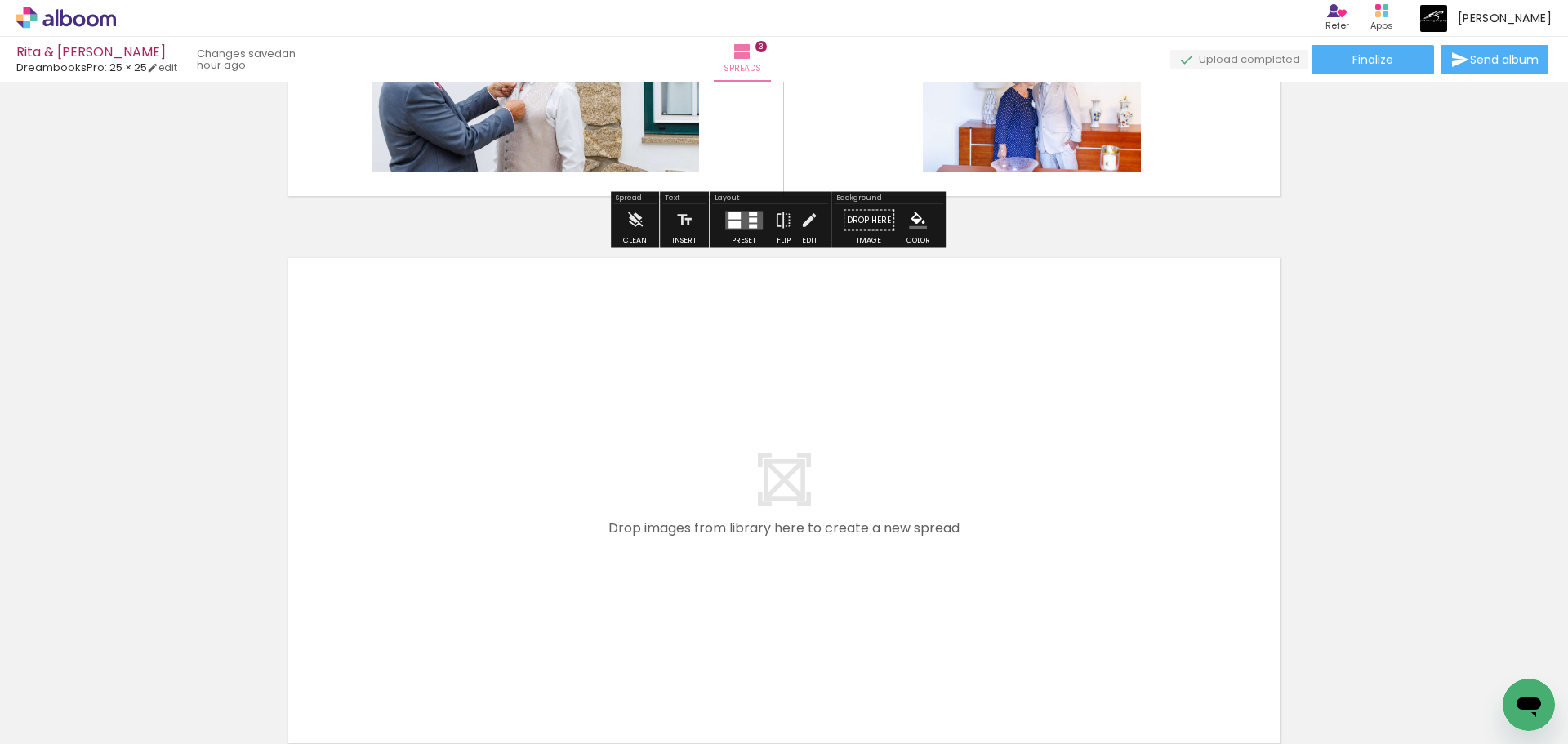
scroll to position [1693, 0]
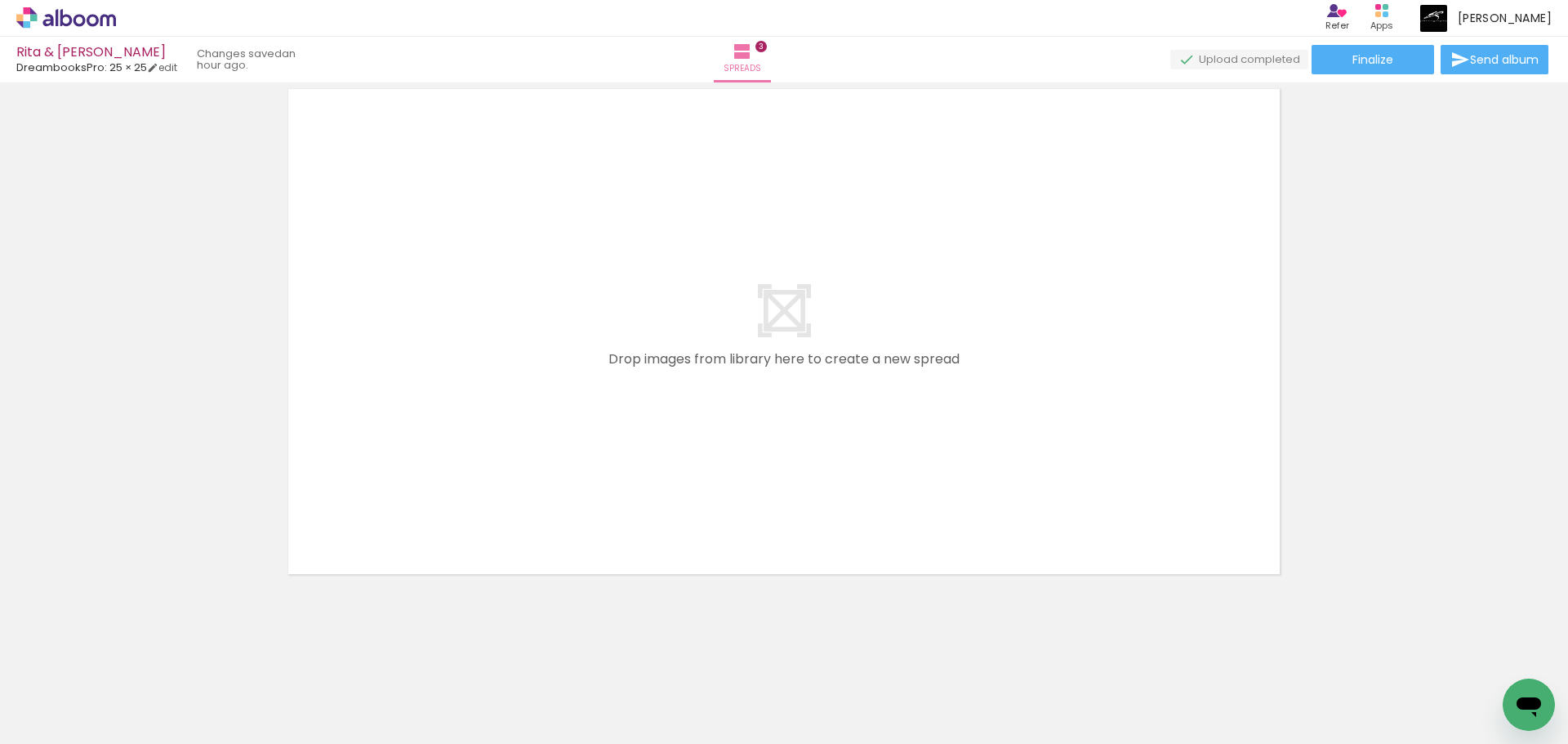
drag, startPoint x: 1257, startPoint y: 687, endPoint x: 1184, endPoint y: 577, distance: 132.0
click at [1036, 482] on quentale-workspace at bounding box center [784, 372] width 1568 height 744
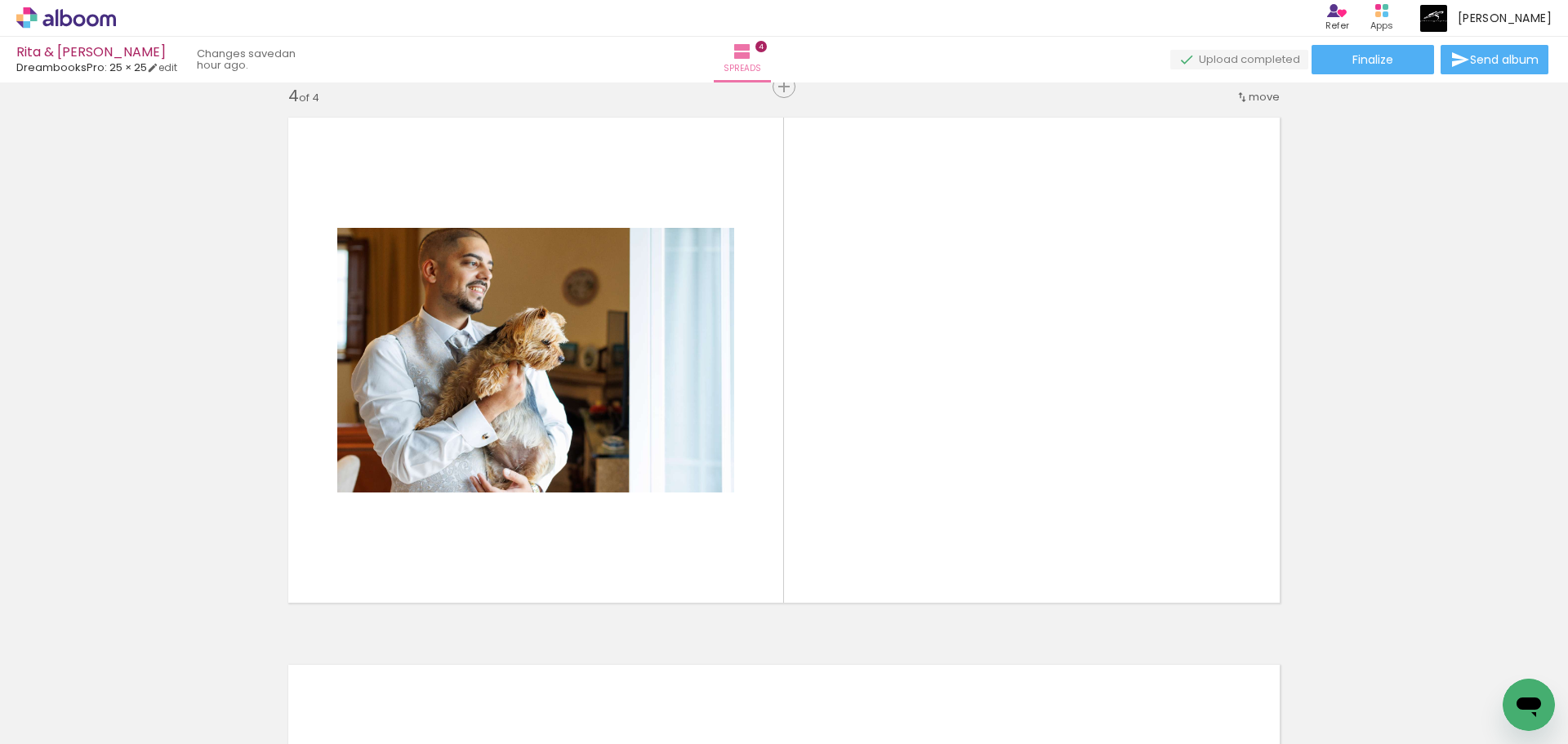
scroll to position [1662, 0]
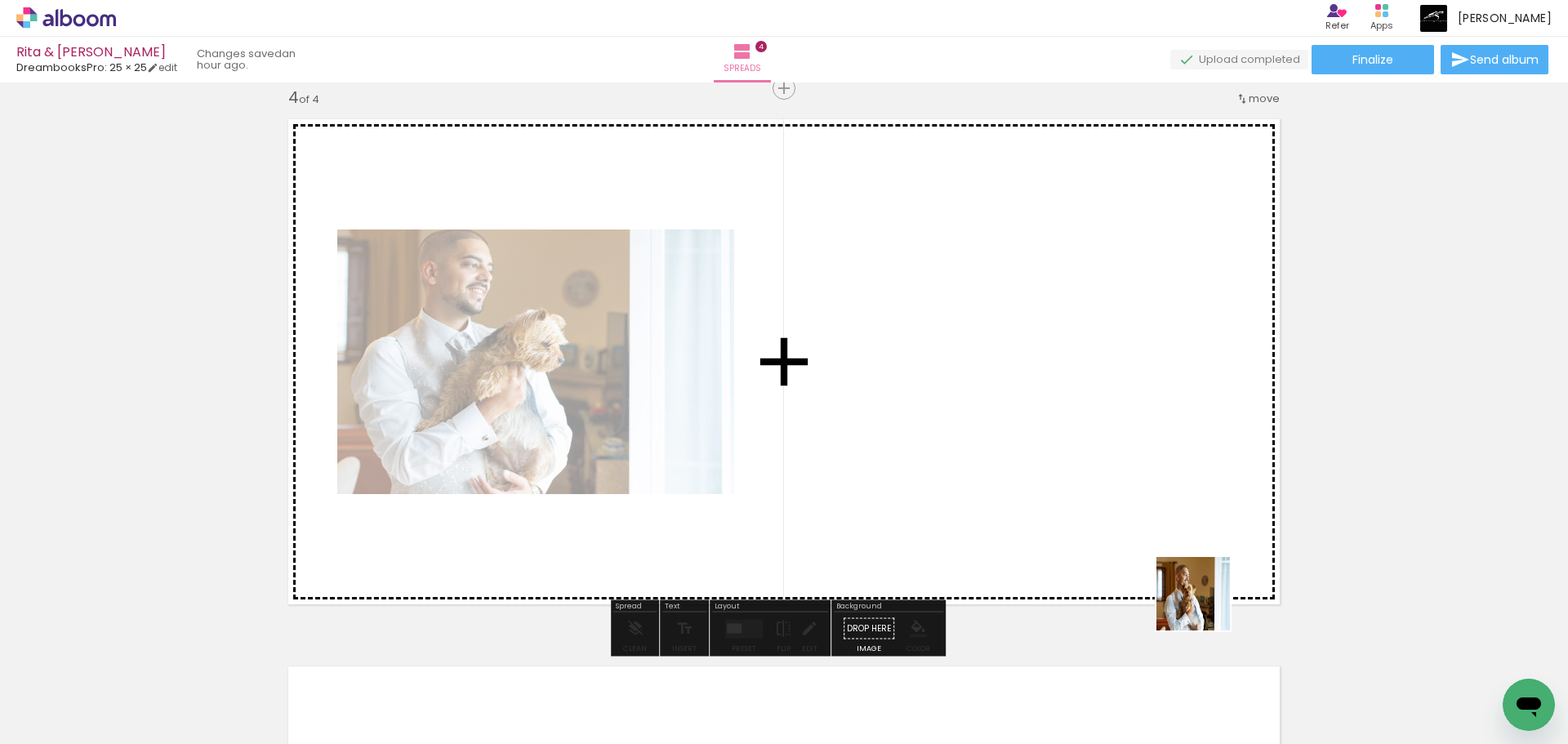
drag, startPoint x: 1363, startPoint y: 701, endPoint x: 1044, endPoint y: 532, distance: 361.0
click at [1018, 518] on quentale-workspace at bounding box center [784, 372] width 1568 height 744
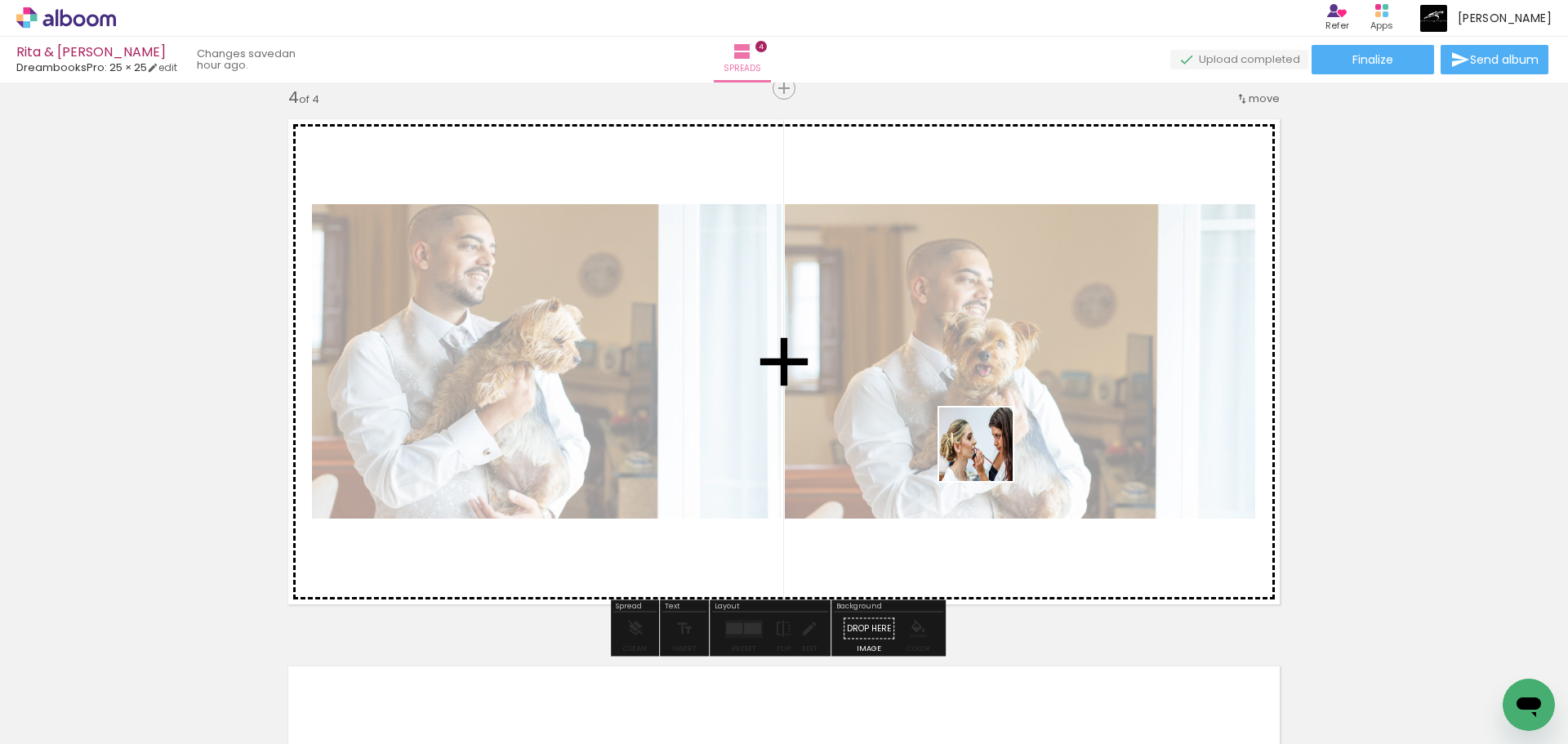
drag, startPoint x: 1453, startPoint y: 706, endPoint x: 988, endPoint y: 457, distance: 527.5
click at [988, 457] on quentale-workspace at bounding box center [784, 372] width 1568 height 744
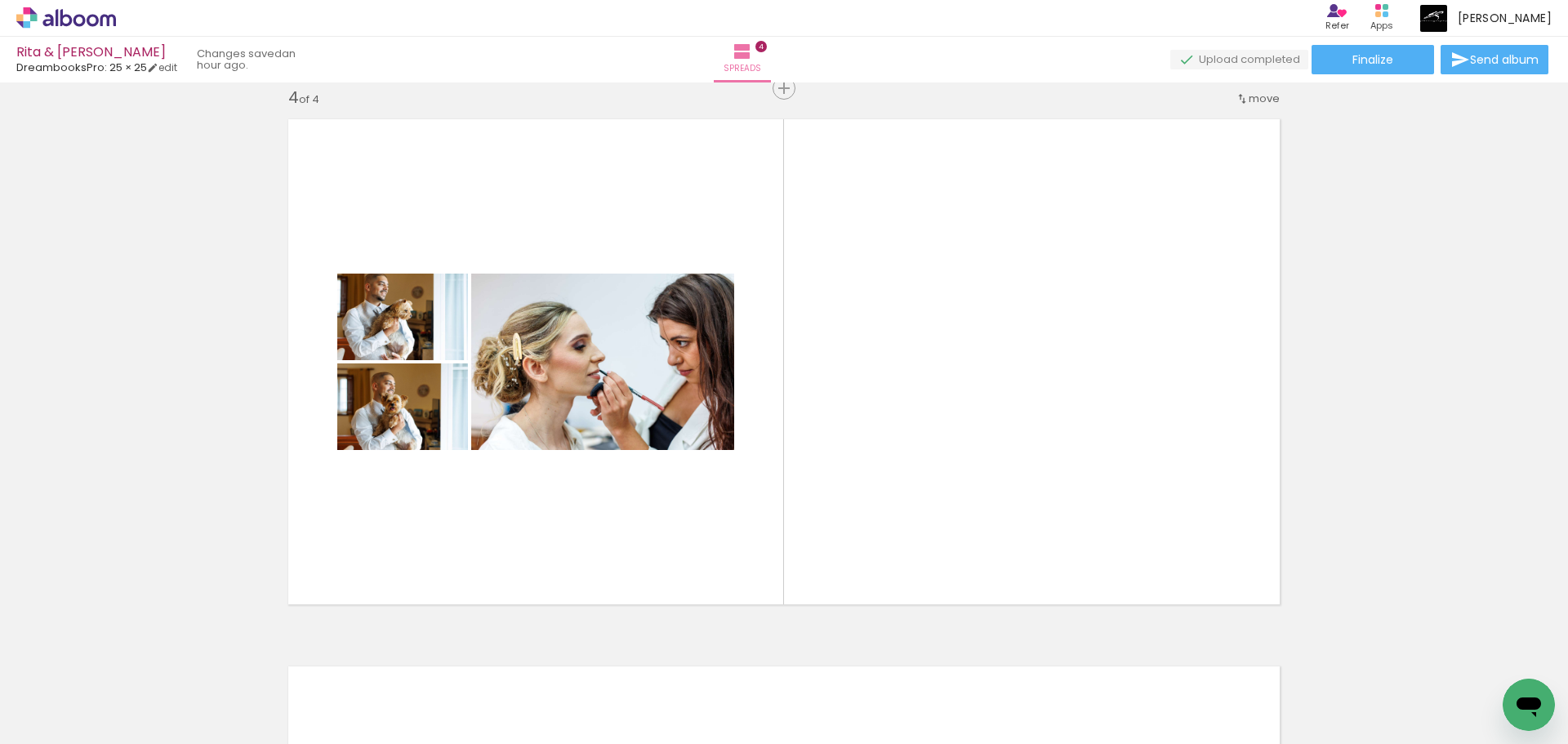
scroll to position [0, 1015]
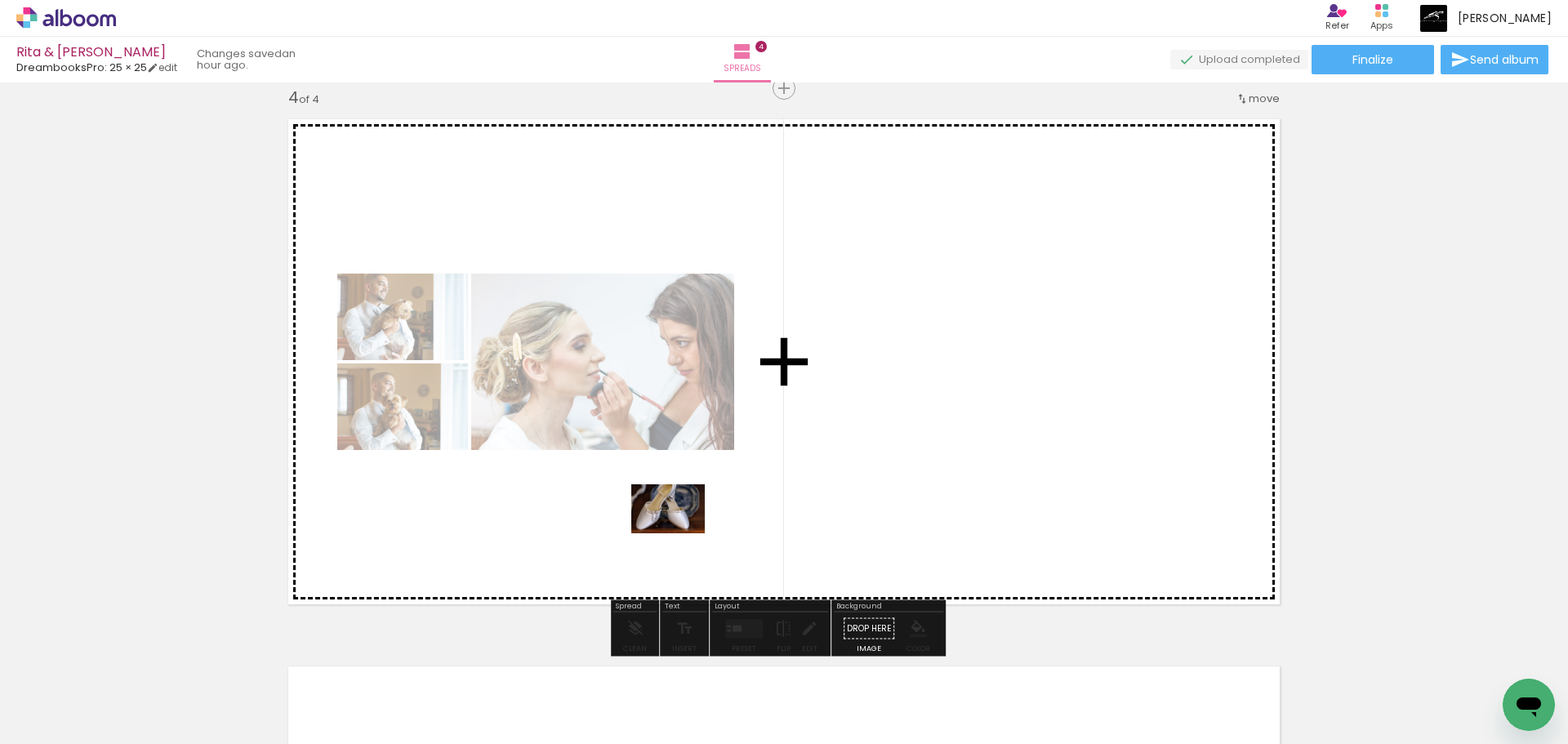
drag, startPoint x: 527, startPoint y: 679, endPoint x: 655, endPoint y: 704, distance: 130.4
click at [680, 532] on quentale-workspace at bounding box center [784, 372] width 1568 height 744
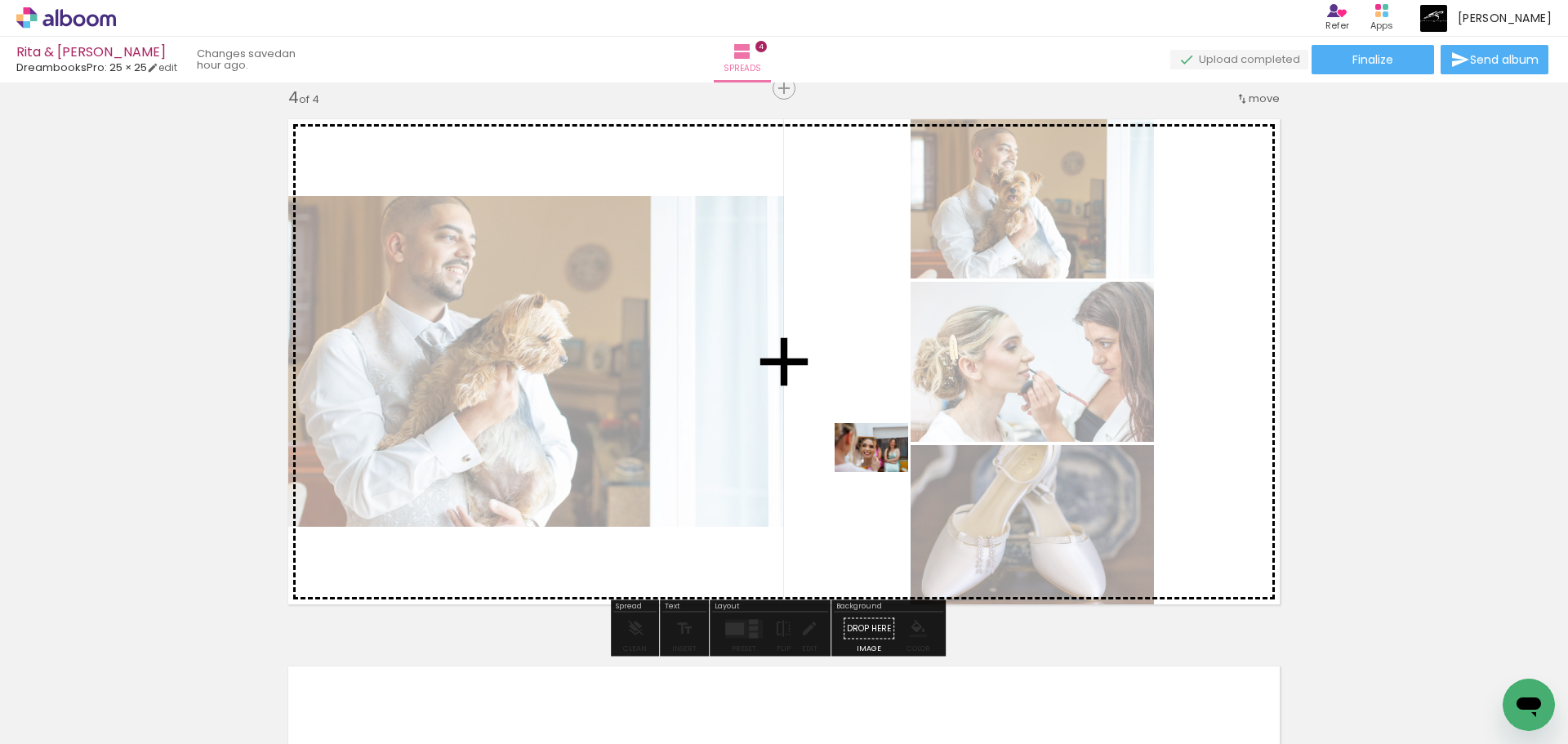
drag, startPoint x: 629, startPoint y: 697, endPoint x: 887, endPoint y: 468, distance: 345.0
click at [885, 471] on quentale-workspace at bounding box center [784, 372] width 1568 height 744
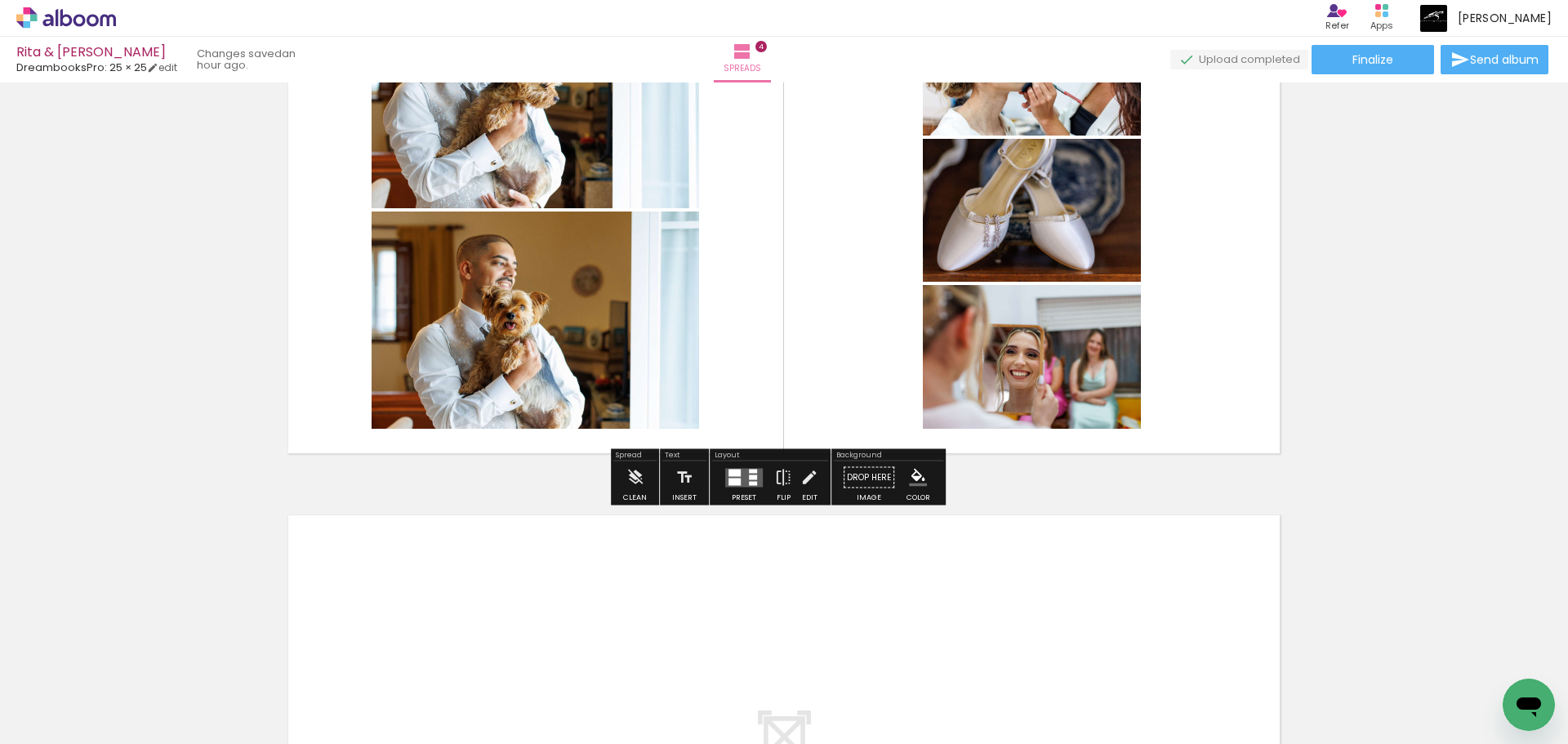
scroll to position [1826, 0]
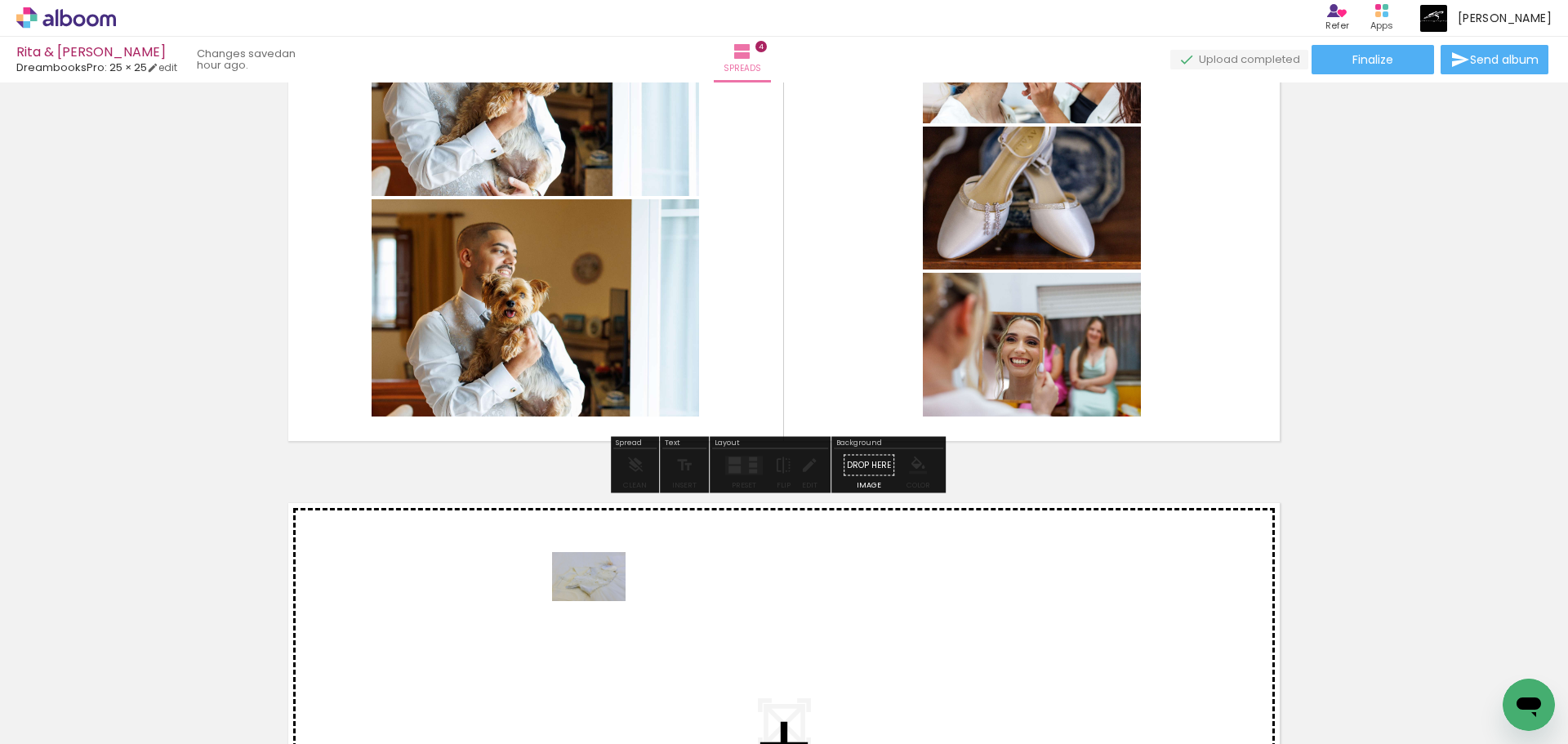
drag, startPoint x: 674, startPoint y: 612, endPoint x: 588, endPoint y: 601, distance: 86.7
click at [588, 601] on quentale-workspace at bounding box center [784, 372] width 1568 height 744
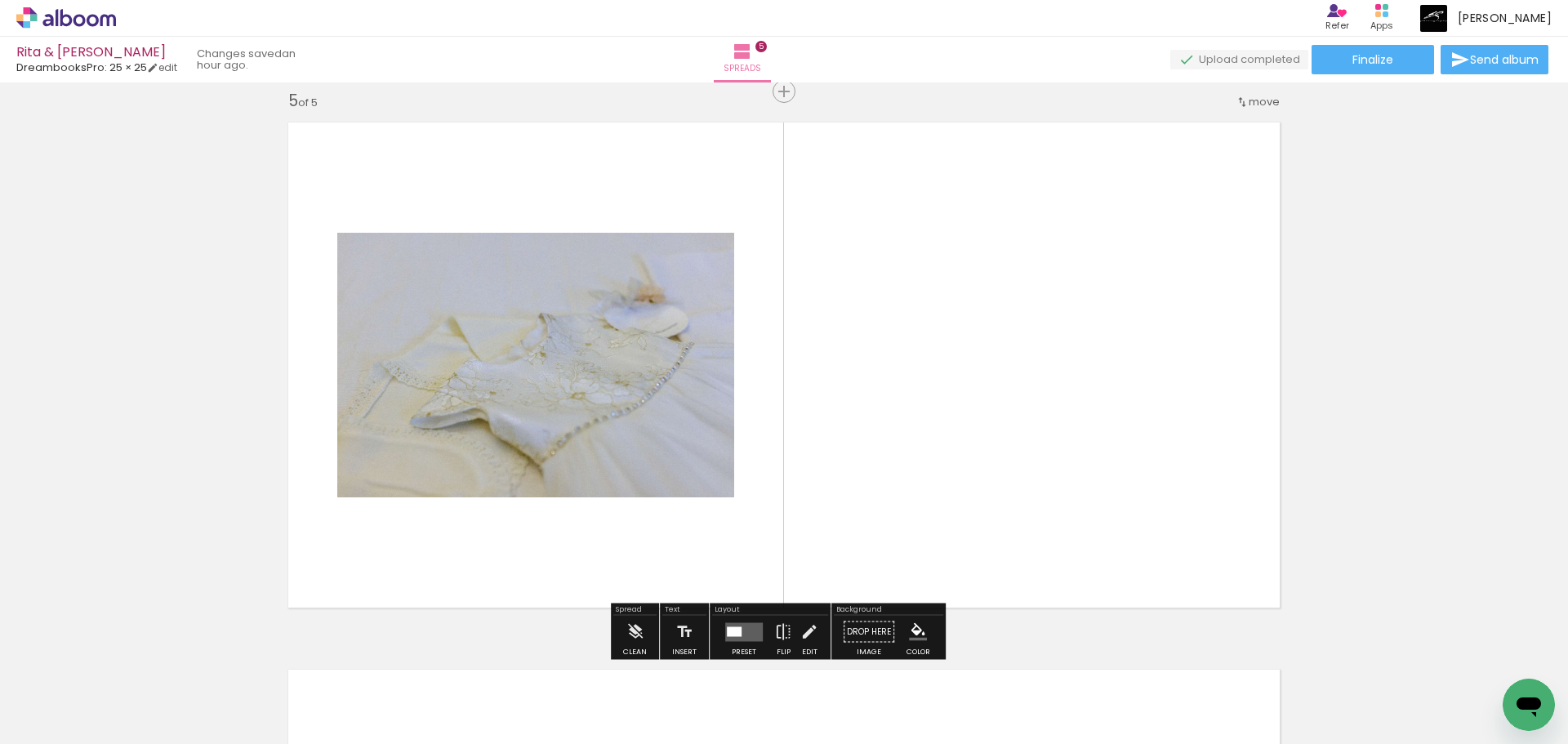
scroll to position [2210, 0]
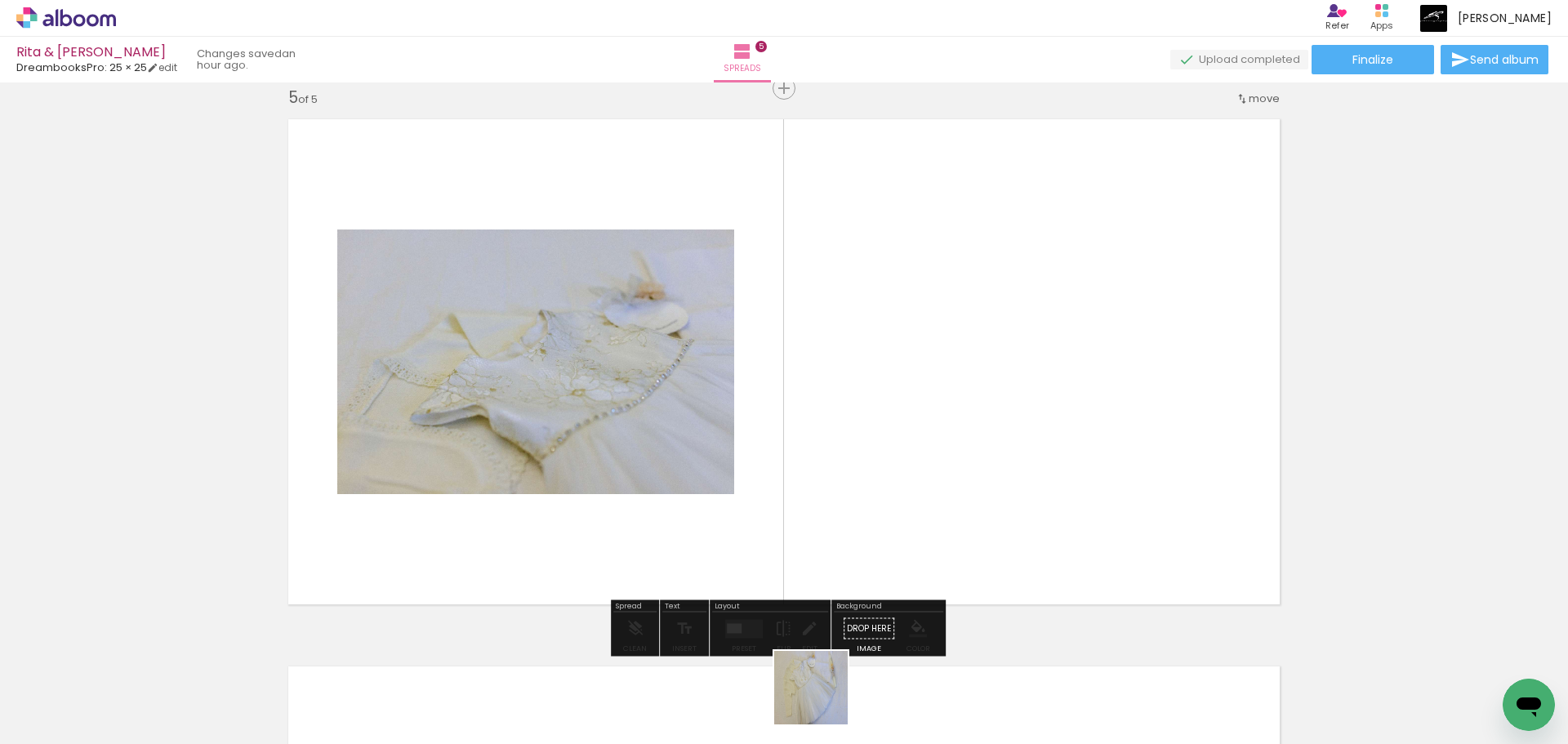
drag, startPoint x: 823, startPoint y: 700, endPoint x: 892, endPoint y: 453, distance: 256.5
click at [892, 453] on quentale-workspace at bounding box center [784, 372] width 1568 height 744
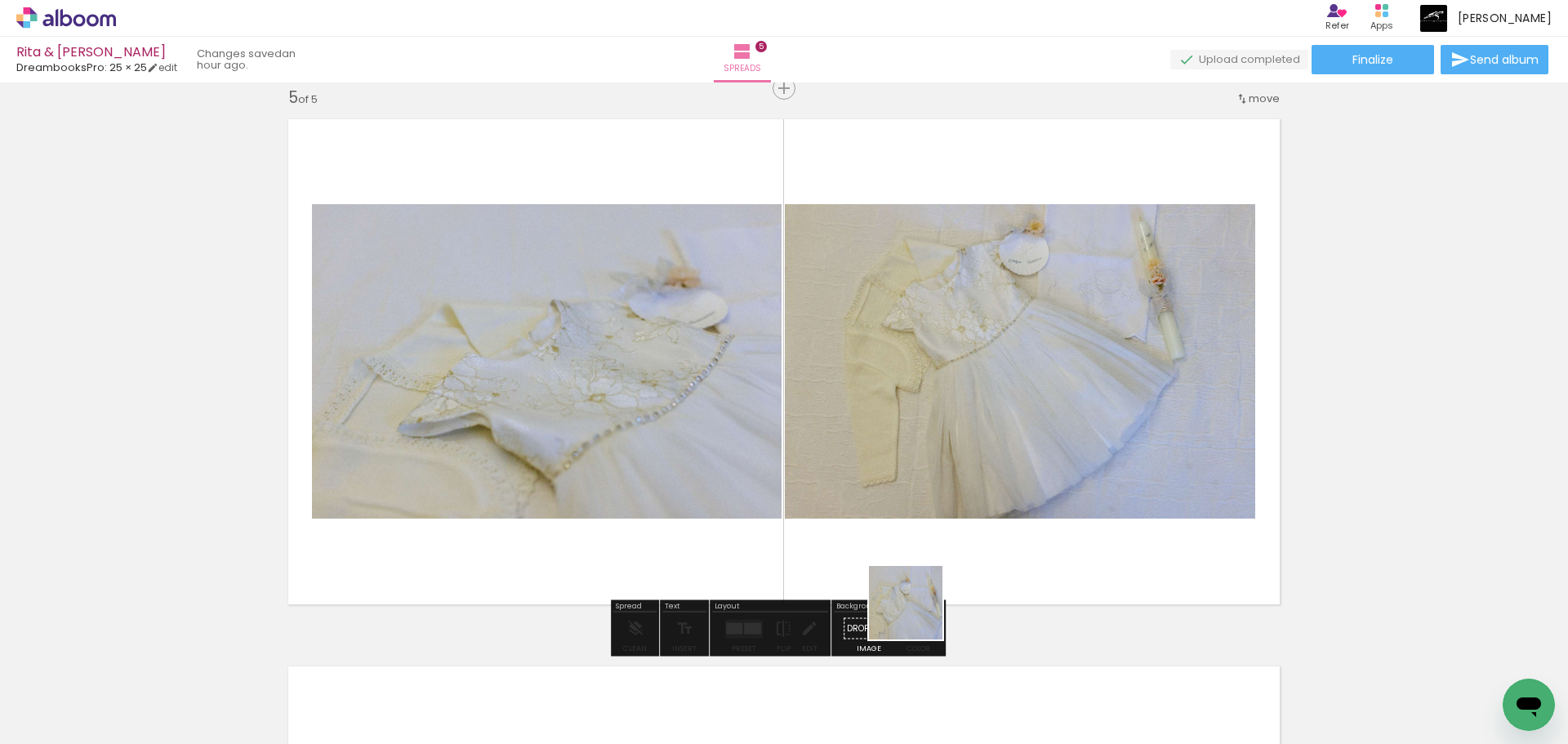
drag, startPoint x: 905, startPoint y: 696, endPoint x: 935, endPoint y: 463, distance: 234.9
click at [935, 467] on quentale-workspace at bounding box center [784, 372] width 1568 height 744
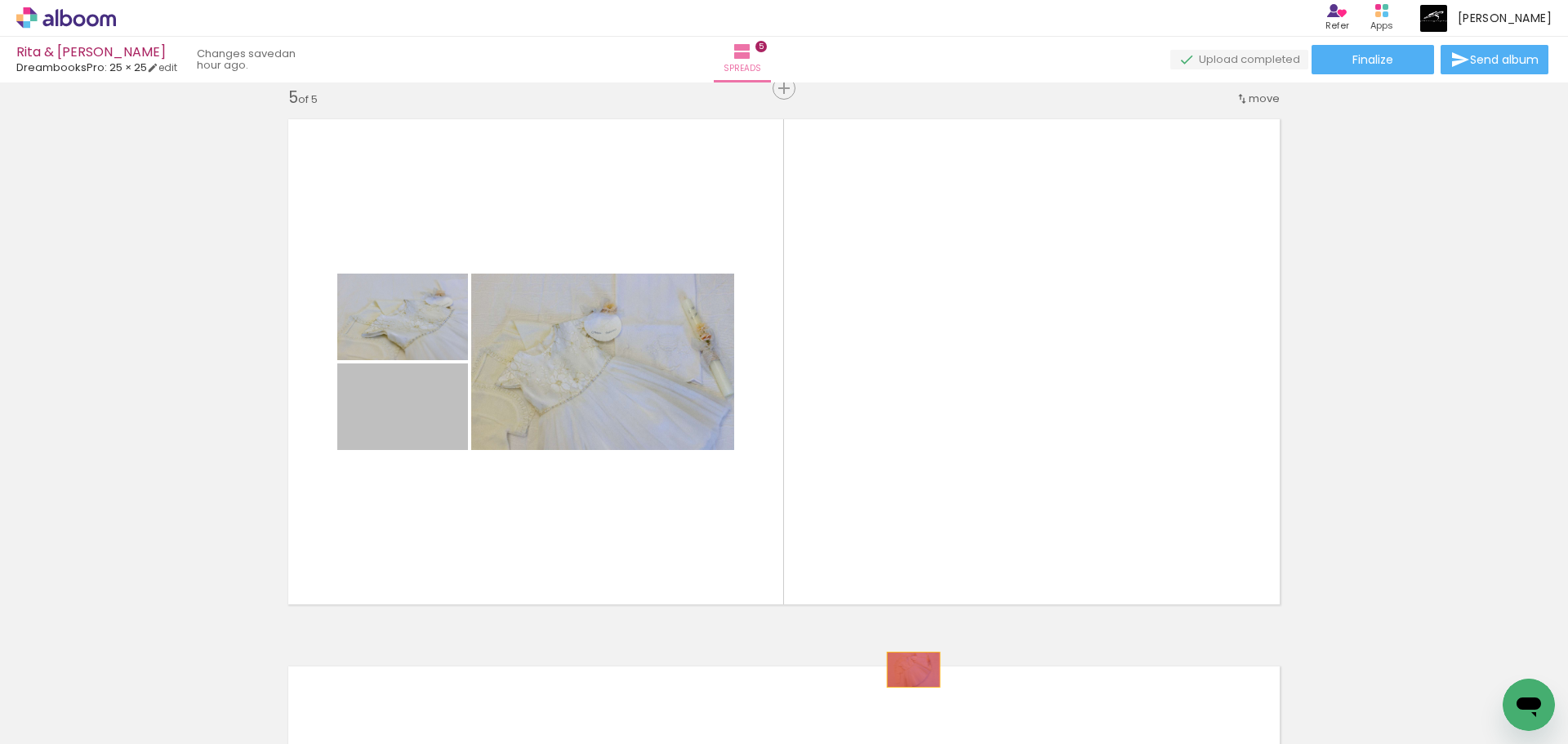
drag, startPoint x: 411, startPoint y: 418, endPoint x: 901, endPoint y: 686, distance: 558.5
click at [901, 686] on quentale-workspace at bounding box center [784, 372] width 1568 height 744
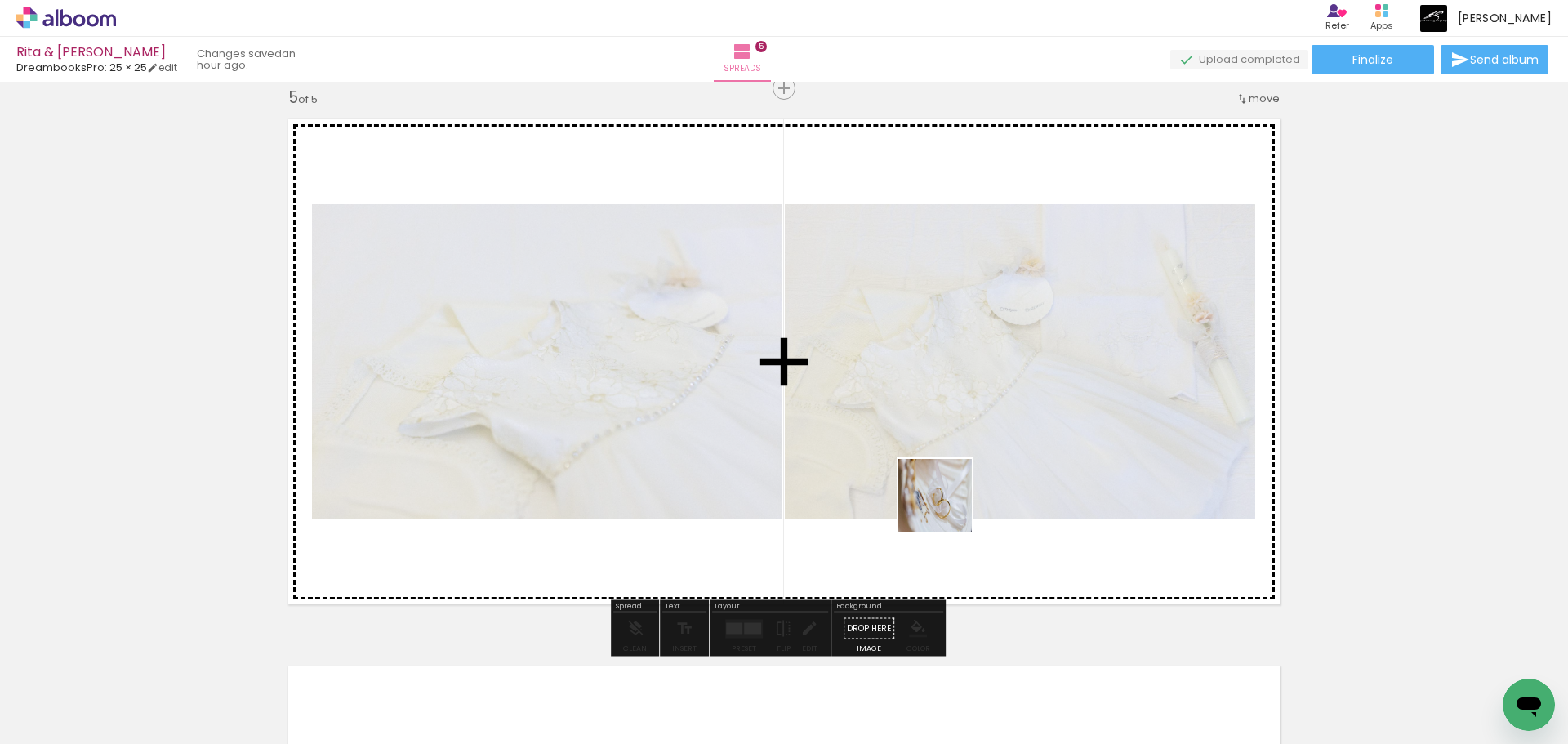
drag, startPoint x: 1007, startPoint y: 703, endPoint x: 1004, endPoint y: 585, distance: 118.0
click at [944, 494] on quentale-workspace at bounding box center [784, 372] width 1568 height 744
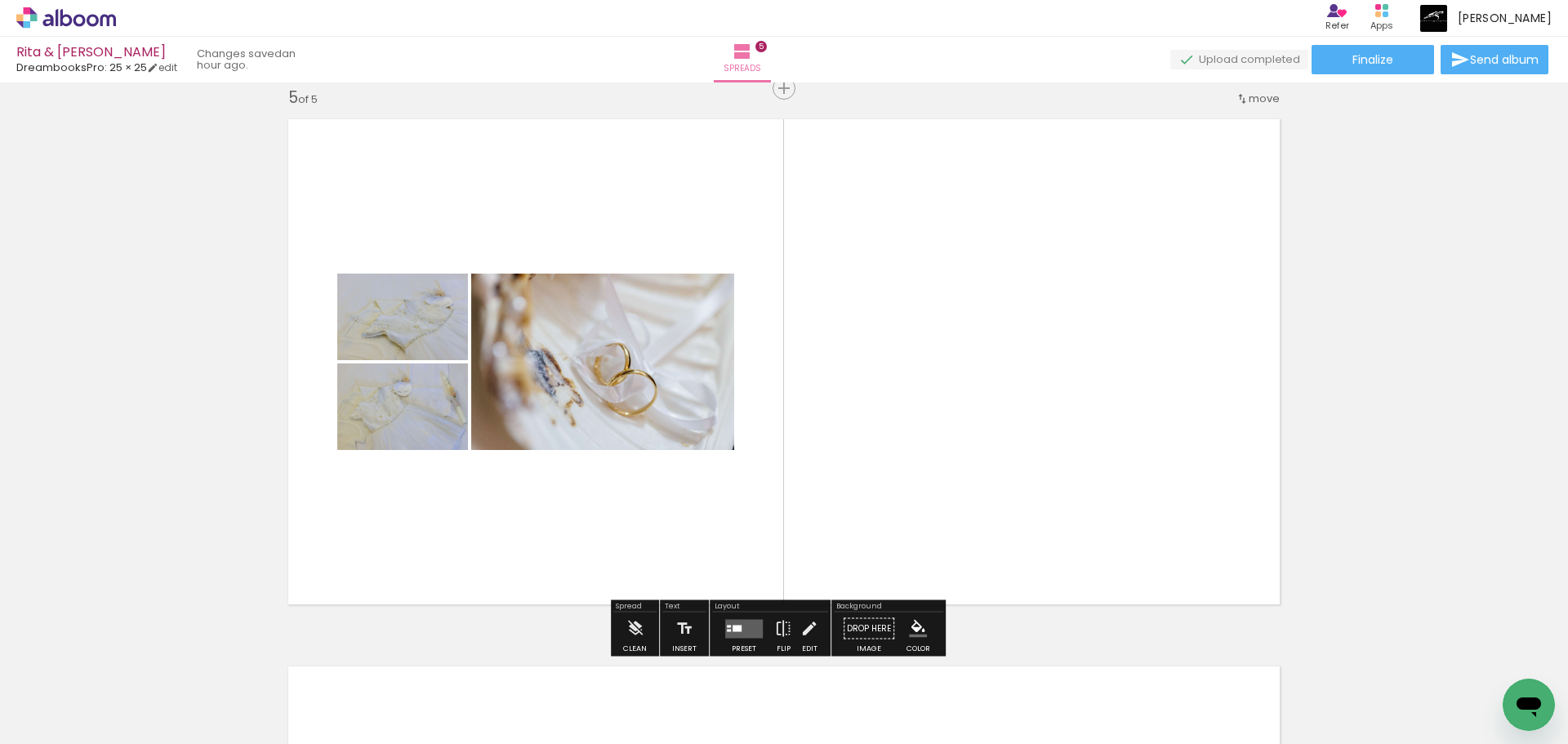
drag, startPoint x: 1077, startPoint y: 705, endPoint x: 903, endPoint y: 476, distance: 287.6
click at [910, 471] on quentale-workspace at bounding box center [784, 372] width 1568 height 744
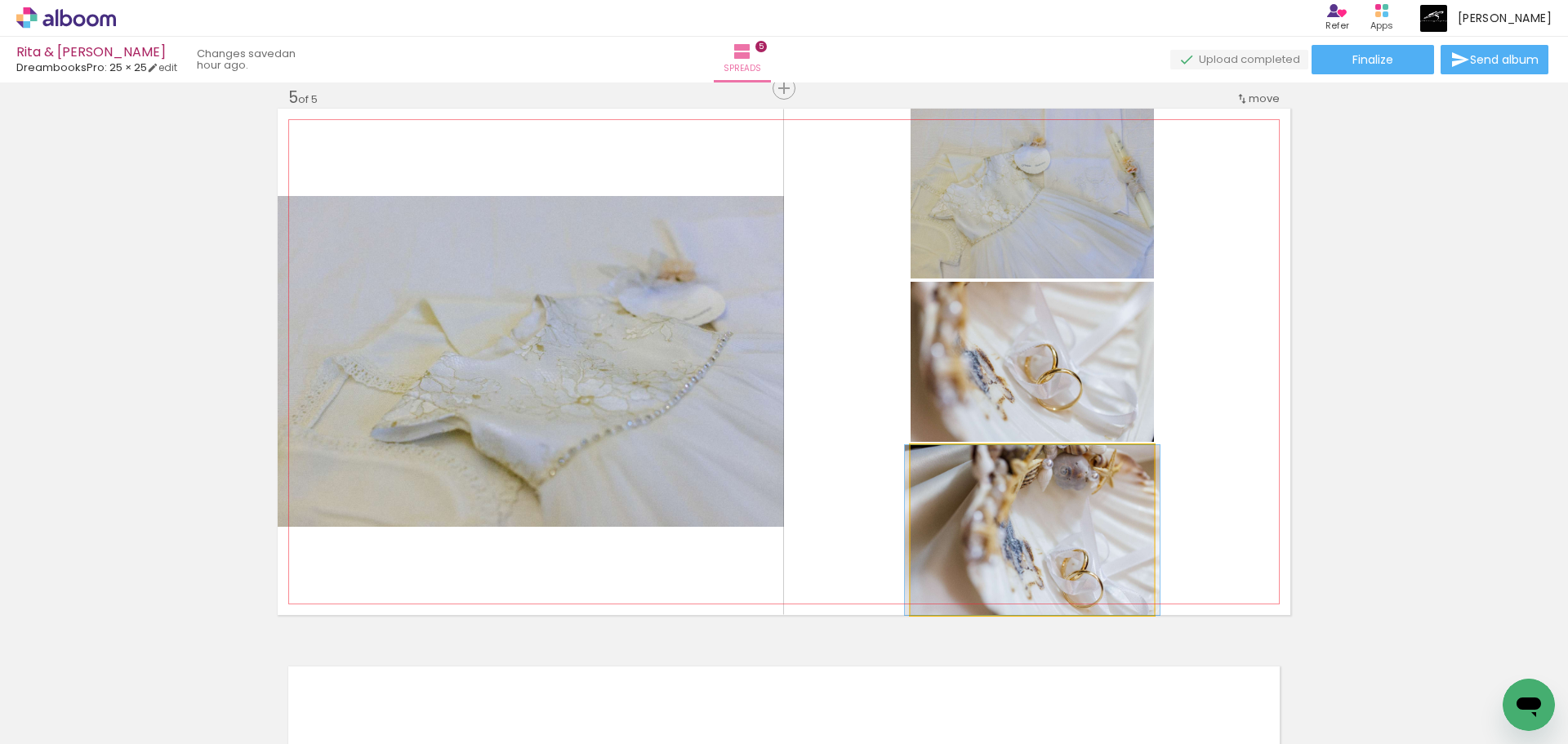
drag, startPoint x: 1084, startPoint y: 563, endPoint x: 952, endPoint y: 685, distance: 179.7
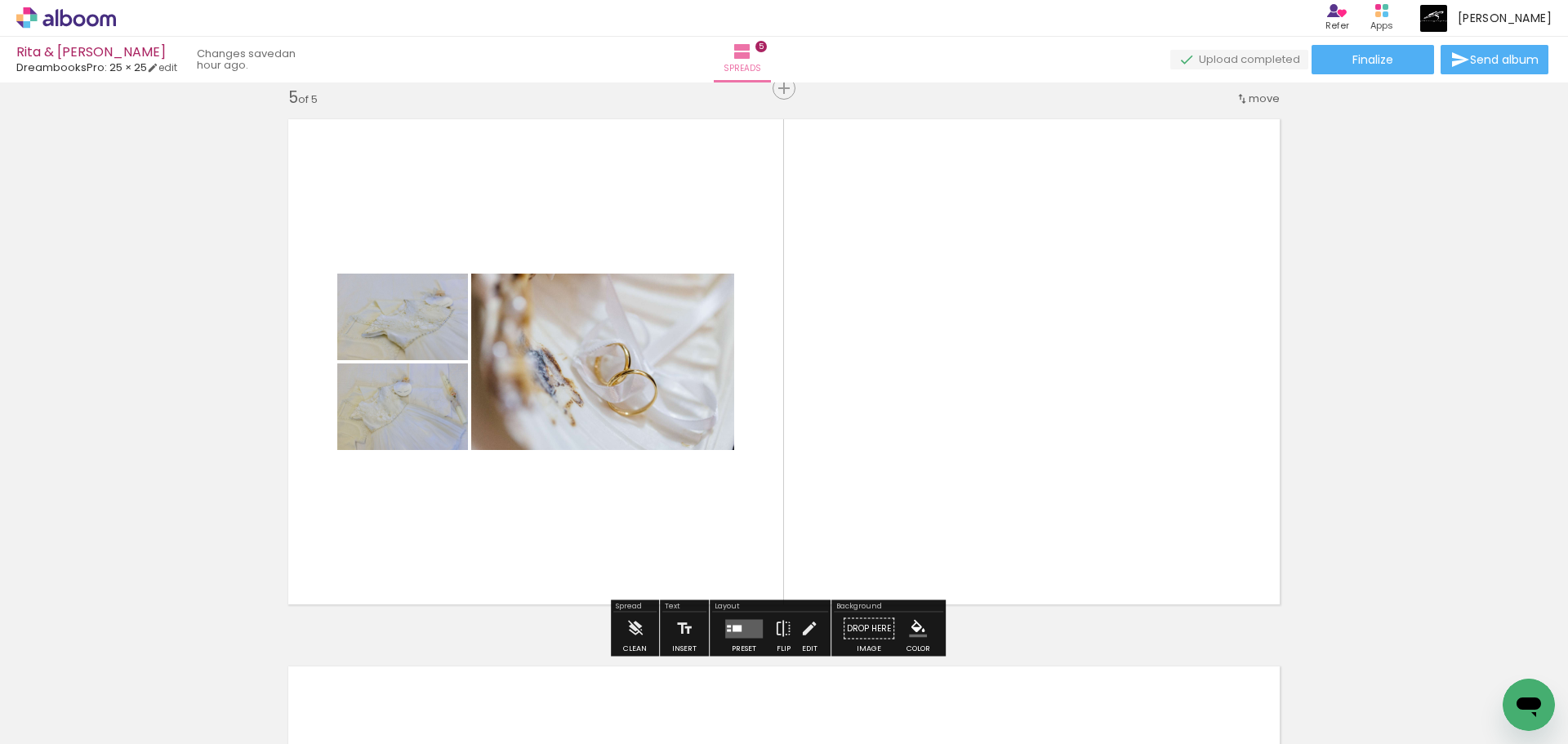
drag, startPoint x: 1112, startPoint y: 616, endPoint x: 885, endPoint y: 475, distance: 267.2
click at [907, 476] on quentale-workspace at bounding box center [784, 372] width 1568 height 744
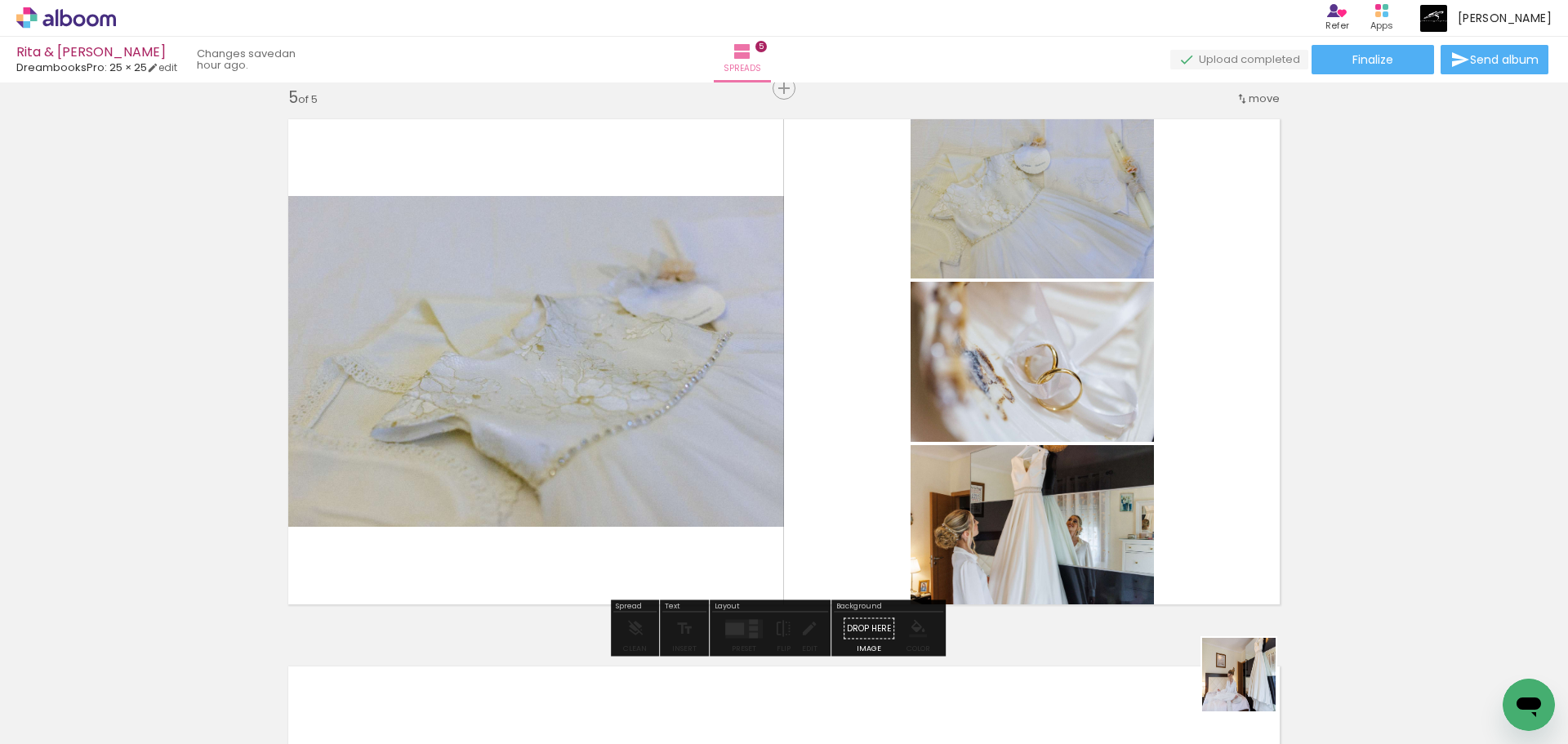
drag, startPoint x: 1257, startPoint y: 692, endPoint x: 1345, endPoint y: 656, distance: 95.1
click at [893, 539] on quentale-workspace at bounding box center [784, 372] width 1568 height 744
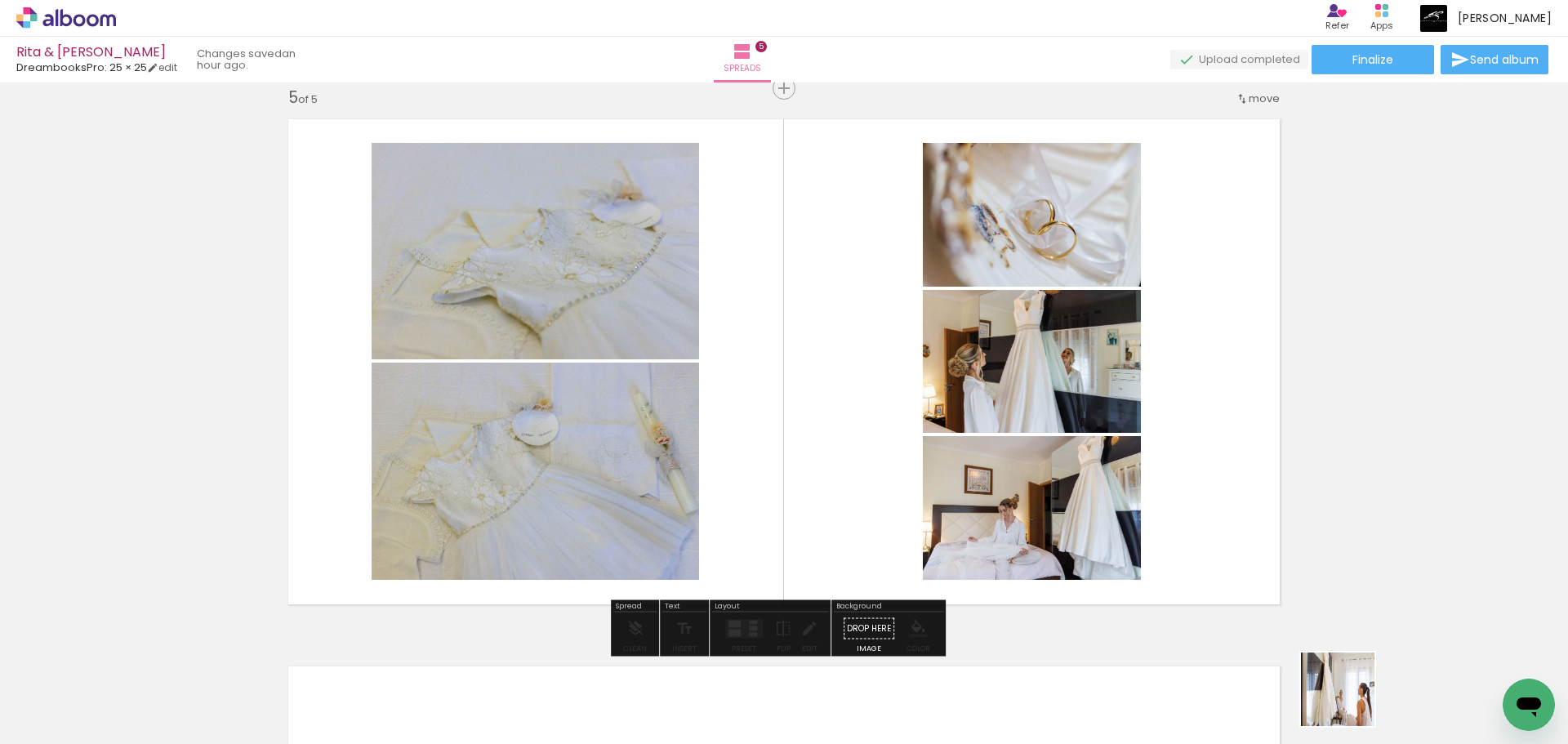
drag, startPoint x: 1365, startPoint y: 706, endPoint x: 948, endPoint y: 581, distance: 435.3
click at [934, 573] on quentale-workspace at bounding box center [784, 372] width 1568 height 744
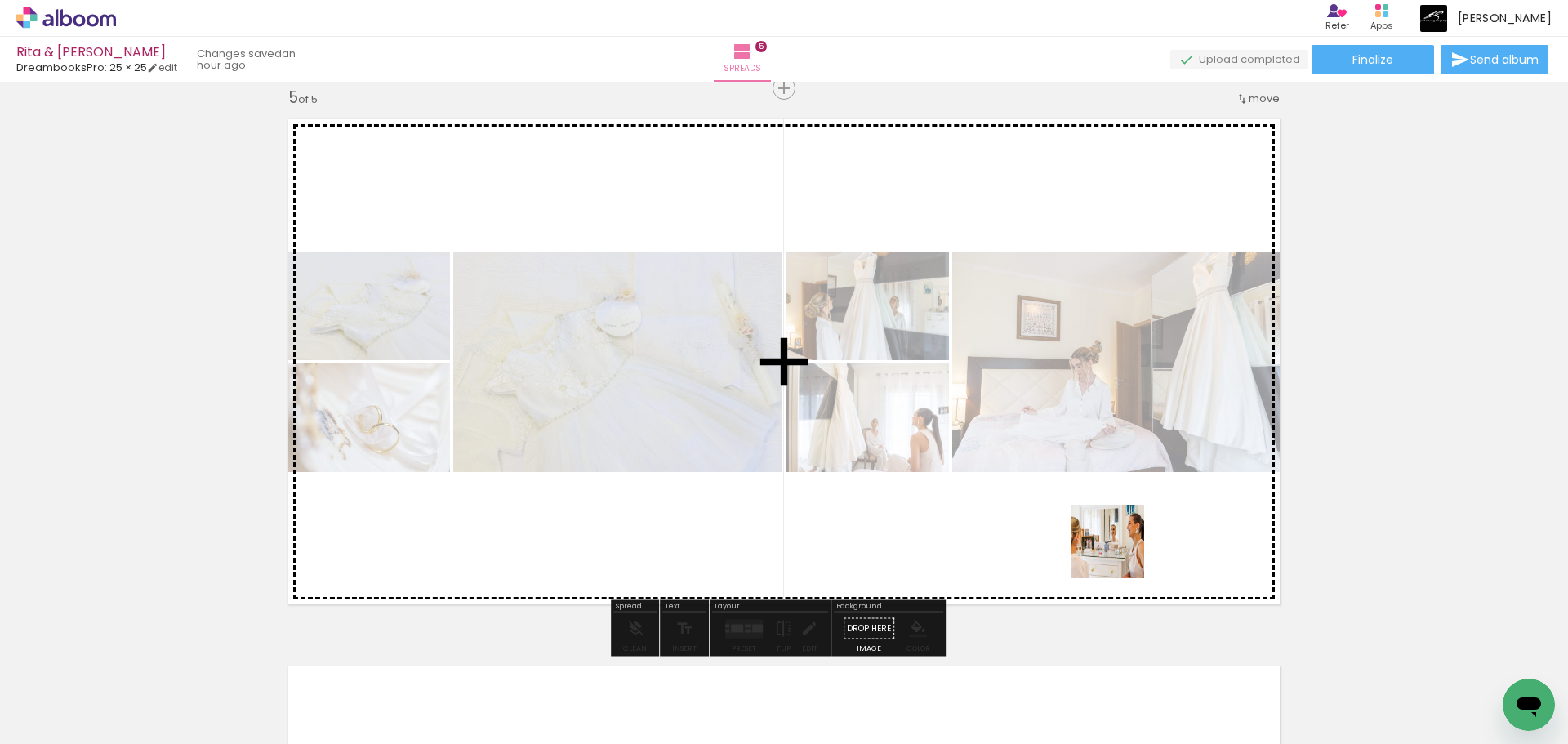
drag, startPoint x: 1343, startPoint y: 660, endPoint x: 1007, endPoint y: 514, distance: 366.3
click at [1007, 514] on quentale-workspace at bounding box center [784, 372] width 1568 height 744
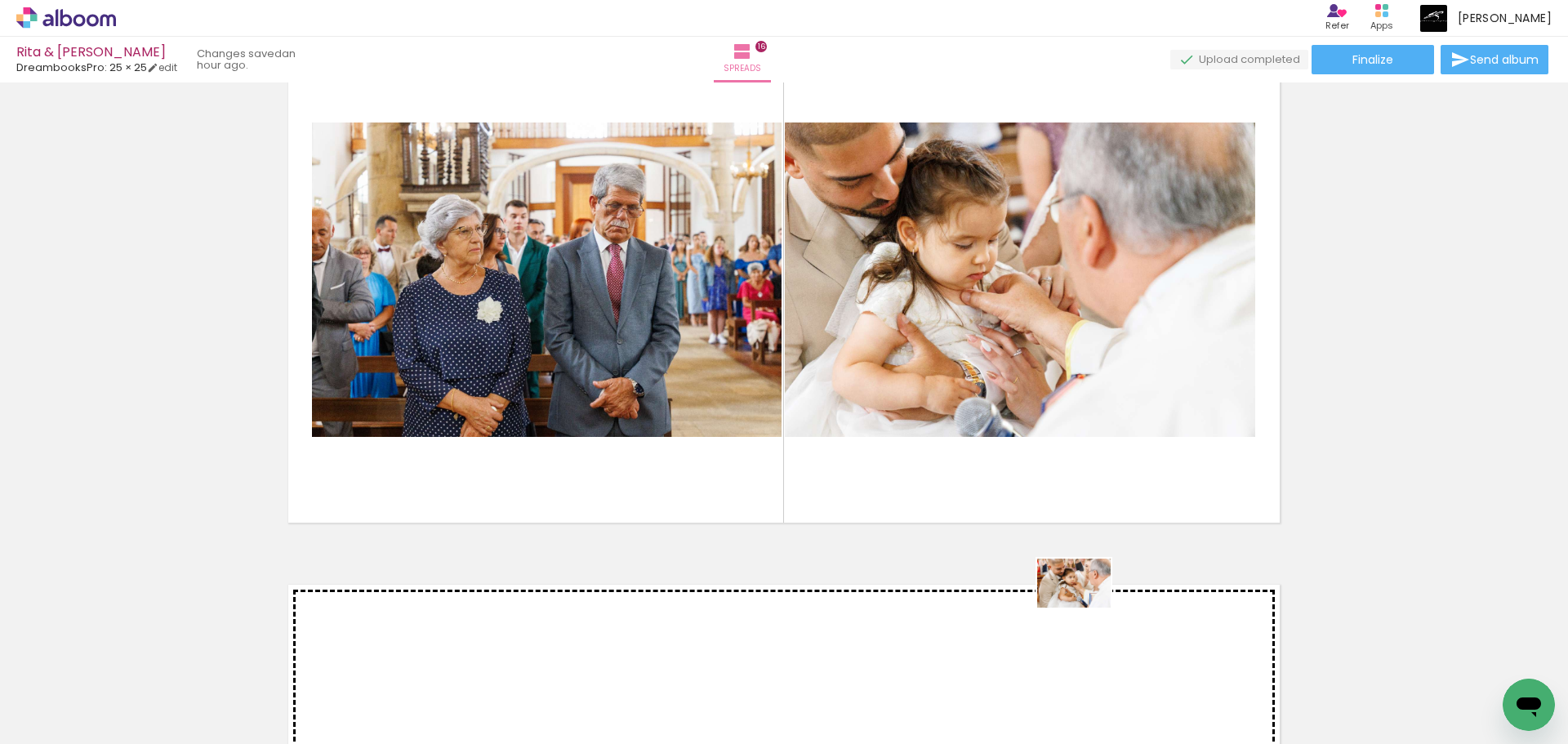
scroll to position [0, 5832]
click at [998, 611] on quentale-workspace at bounding box center [784, 372] width 1568 height 744
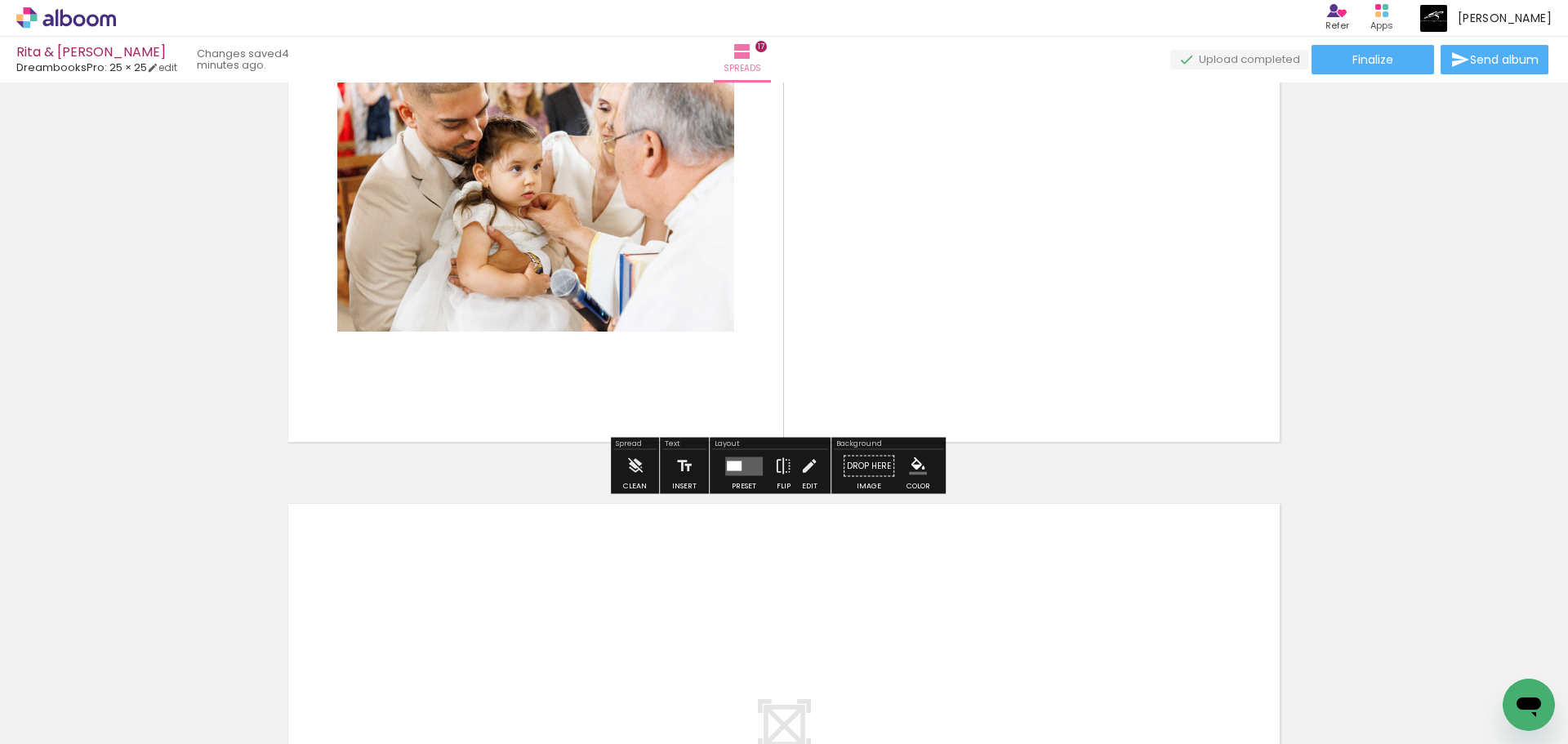
scroll to position [8939, 0]
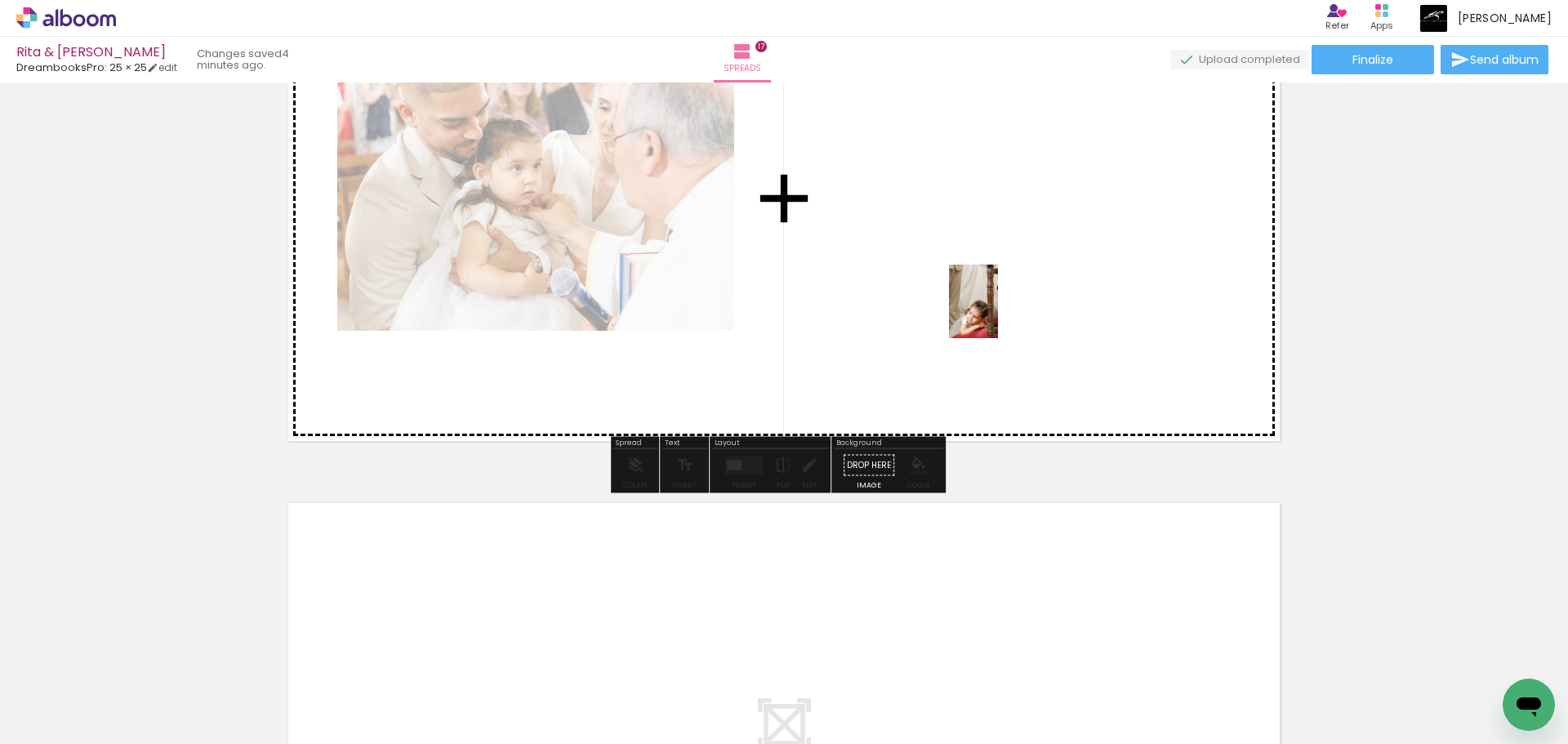
drag, startPoint x: 1467, startPoint y: 705, endPoint x: 1003, endPoint y: 314, distance: 606.8
click at [1000, 313] on quentale-workspace at bounding box center [784, 372] width 1568 height 744
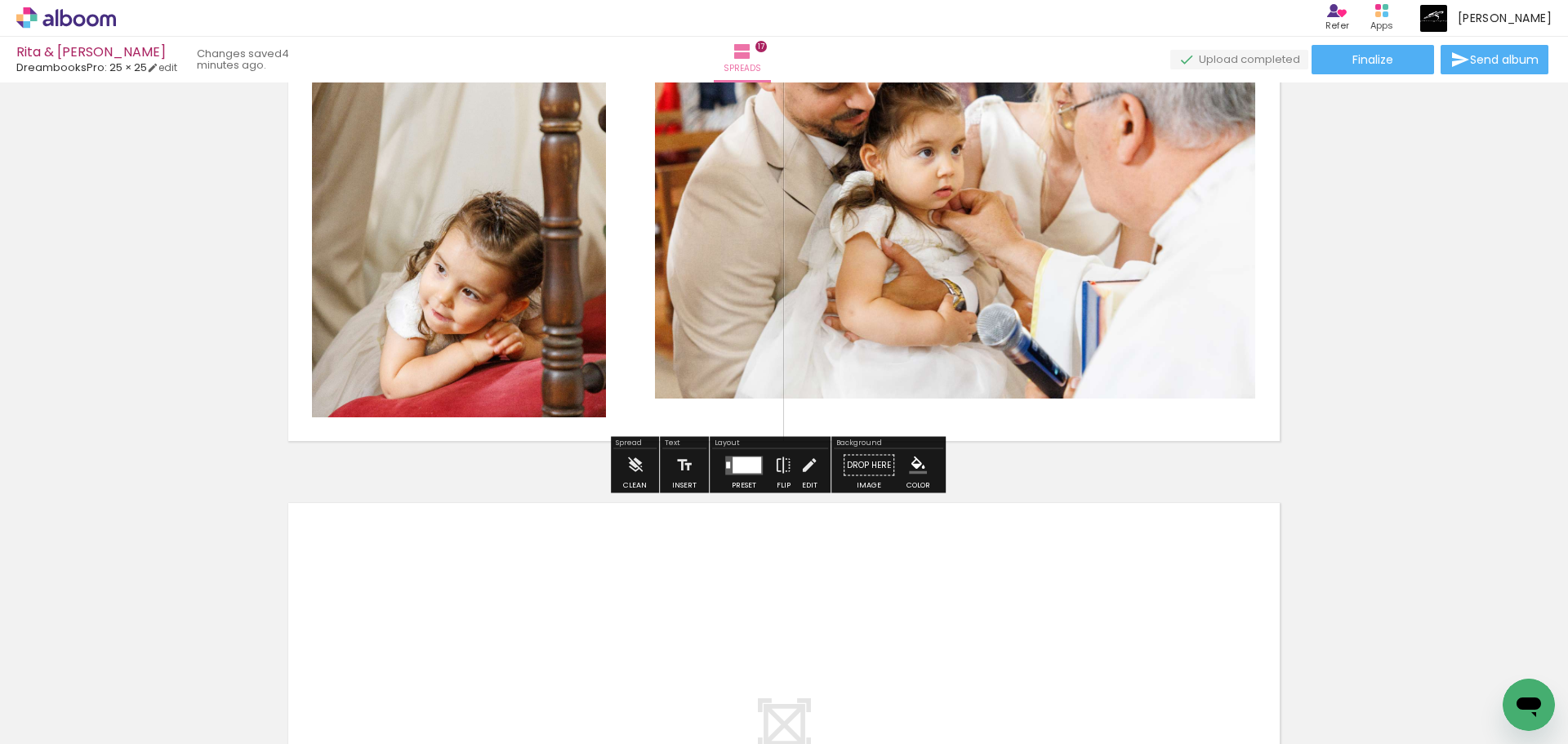
scroll to position [0, 6479]
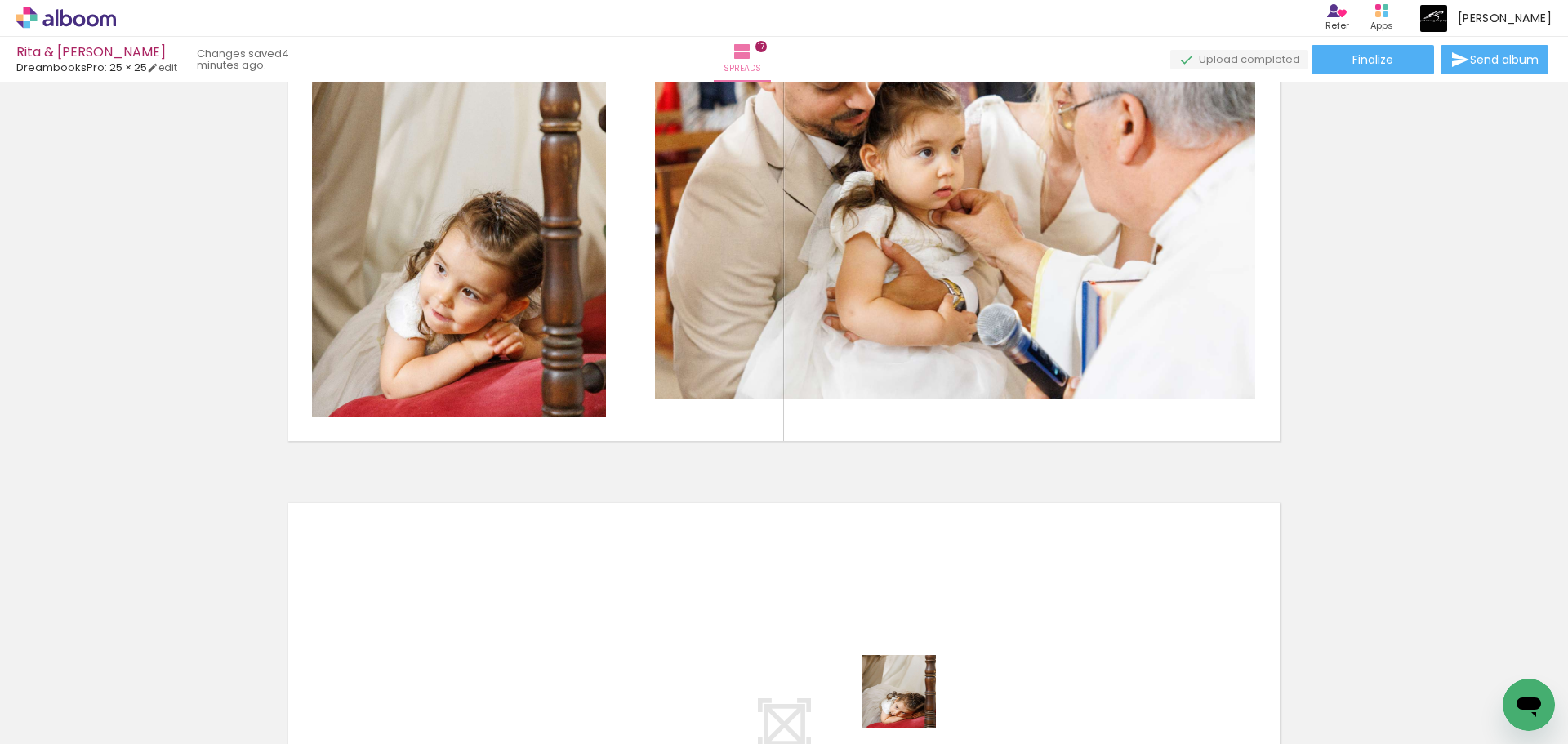
drag, startPoint x: 911, startPoint y: 704, endPoint x: 705, endPoint y: 586, distance: 237.4
click at [705, 586] on quentale-workspace at bounding box center [784, 372] width 1568 height 744
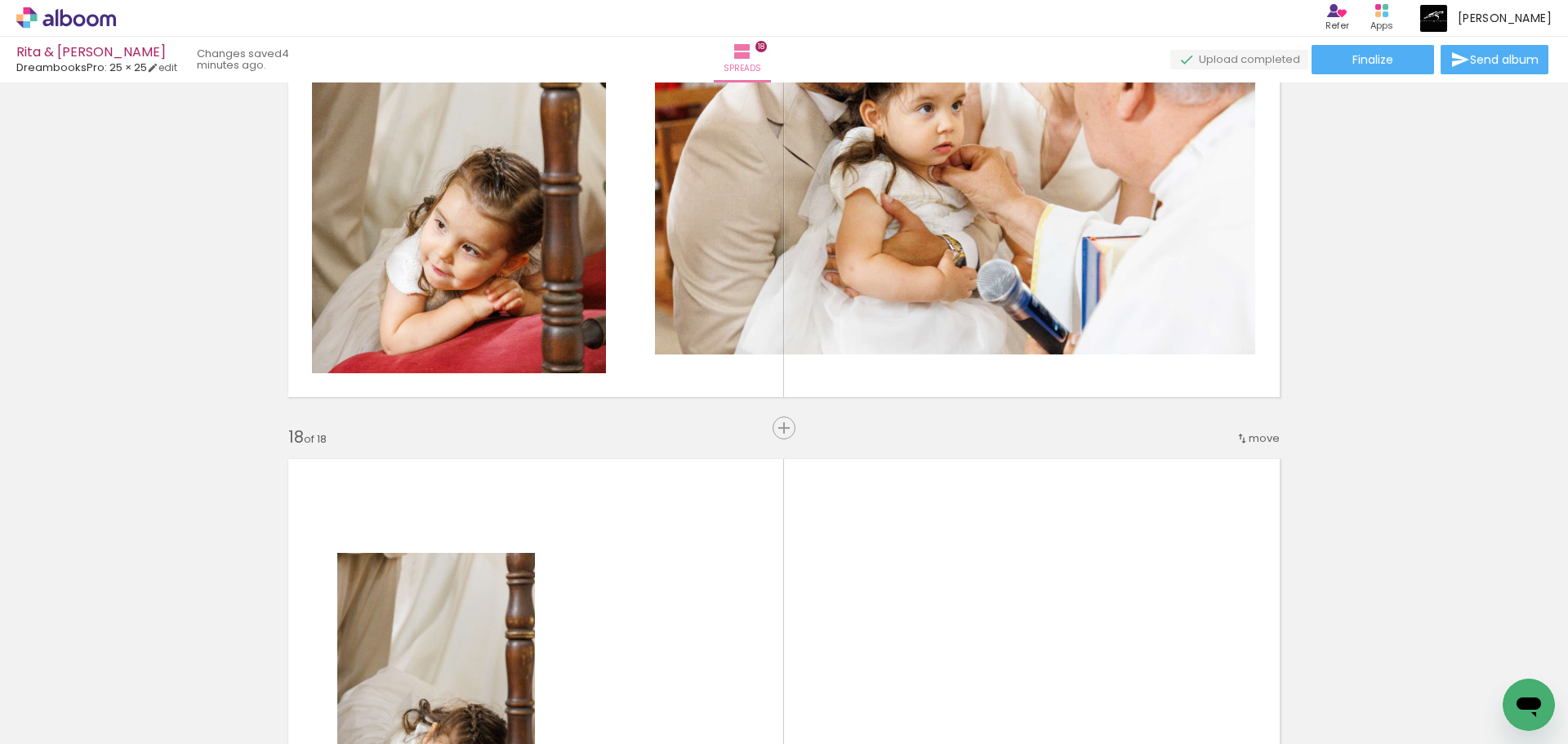
scroll to position [9077, 0]
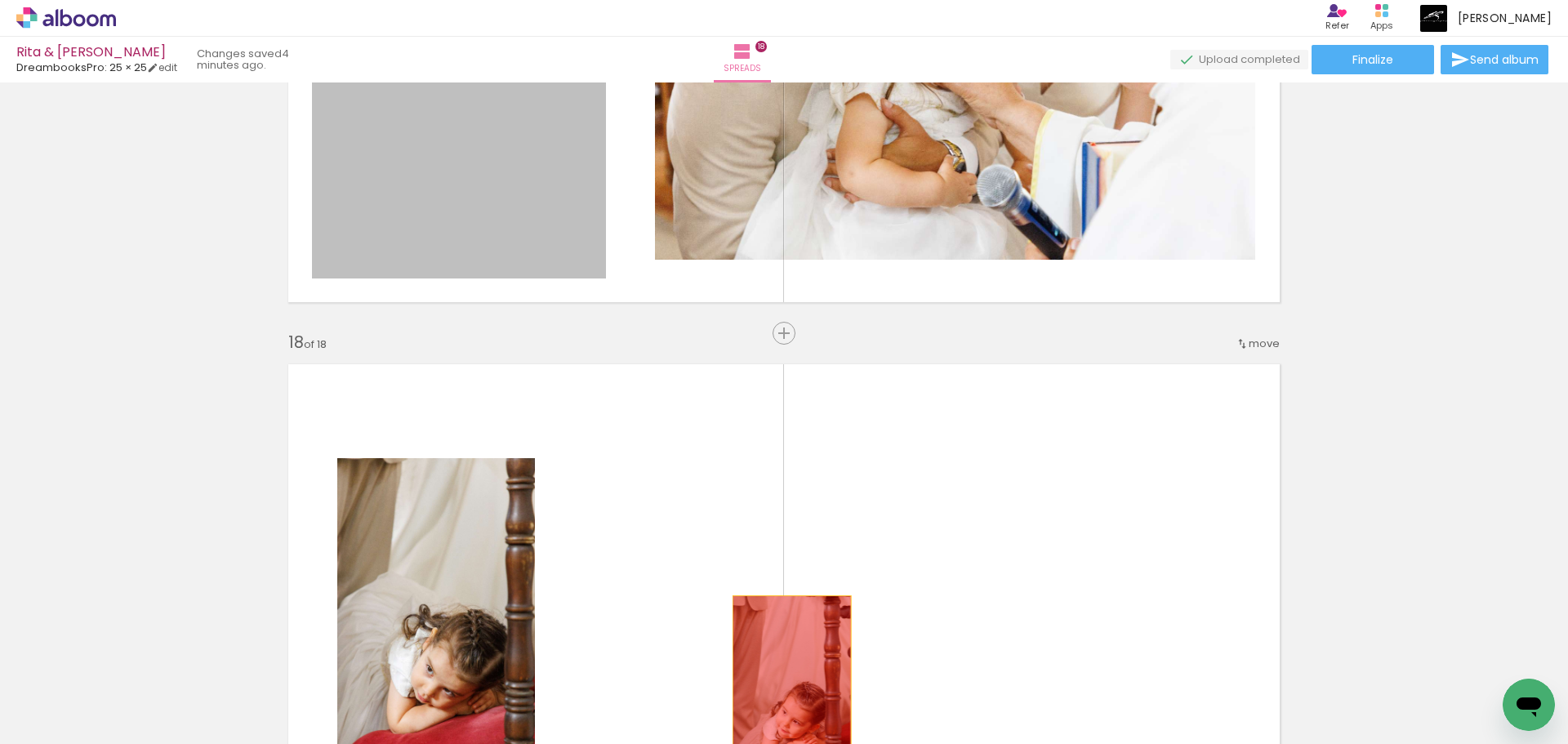
drag, startPoint x: 525, startPoint y: 199, endPoint x: 786, endPoint y: 684, distance: 550.8
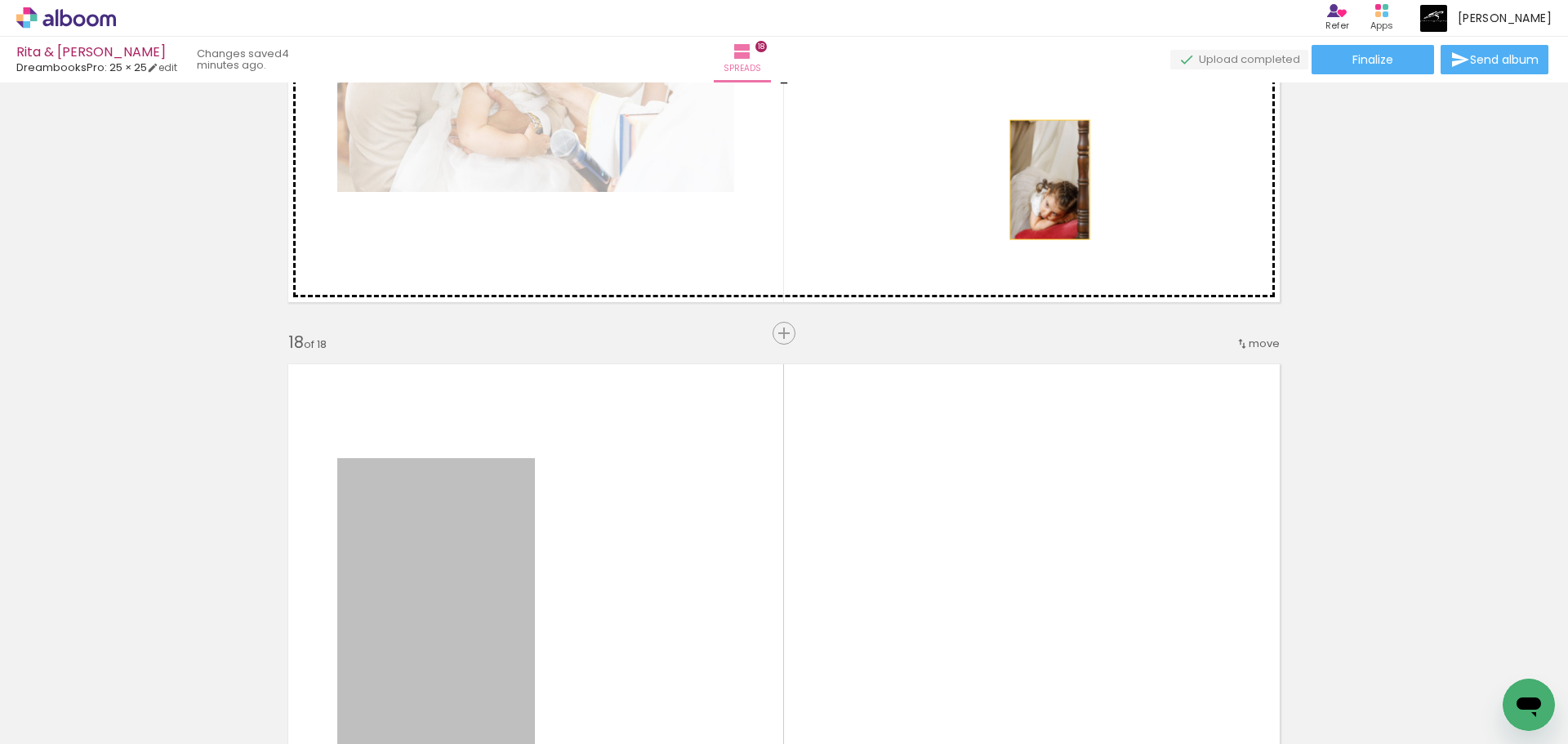
drag, startPoint x: 574, startPoint y: 475, endPoint x: 1091, endPoint y: 158, distance: 606.4
